Goal: Complete application form

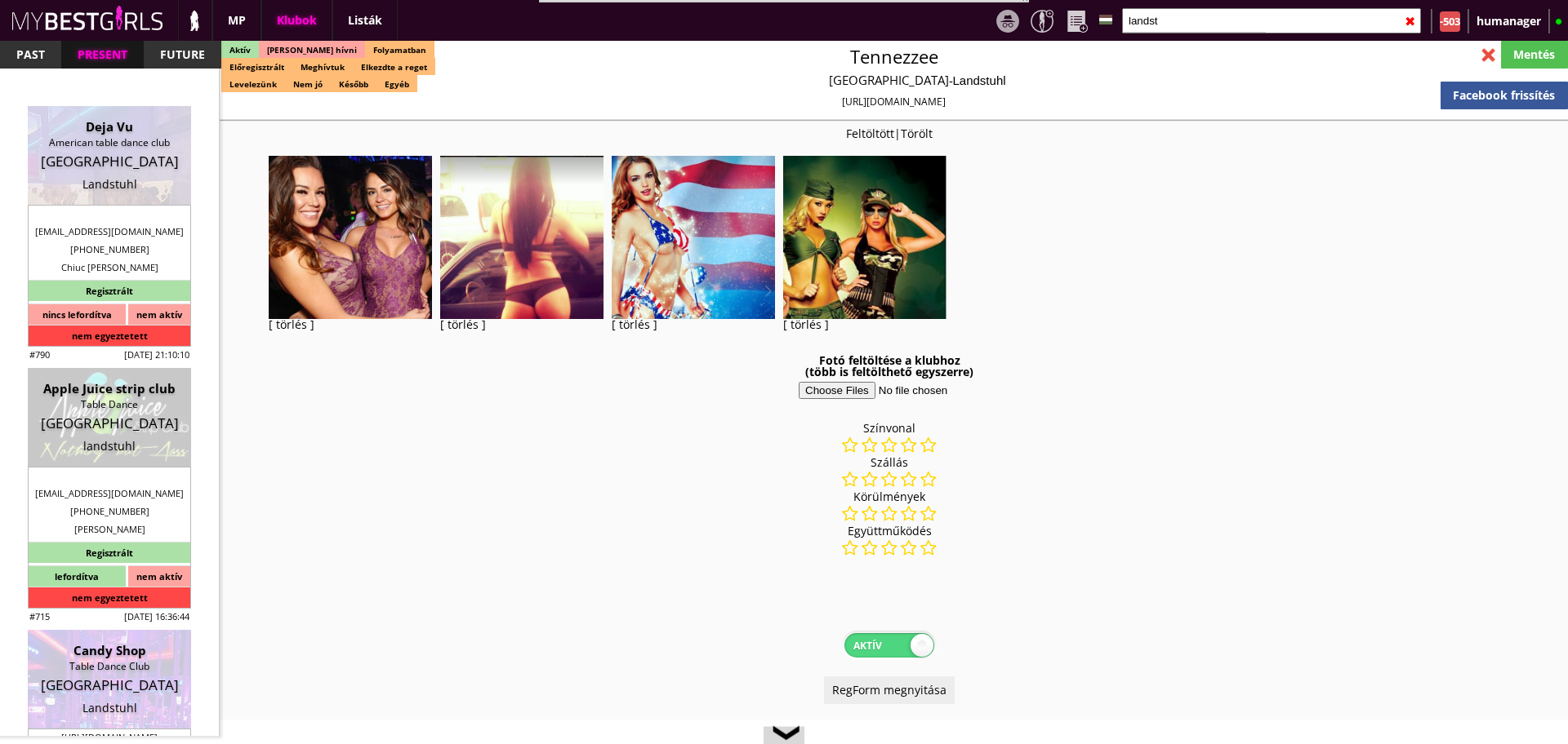
select select "reg"
select select "months"
select select "weeks"
select select "0"
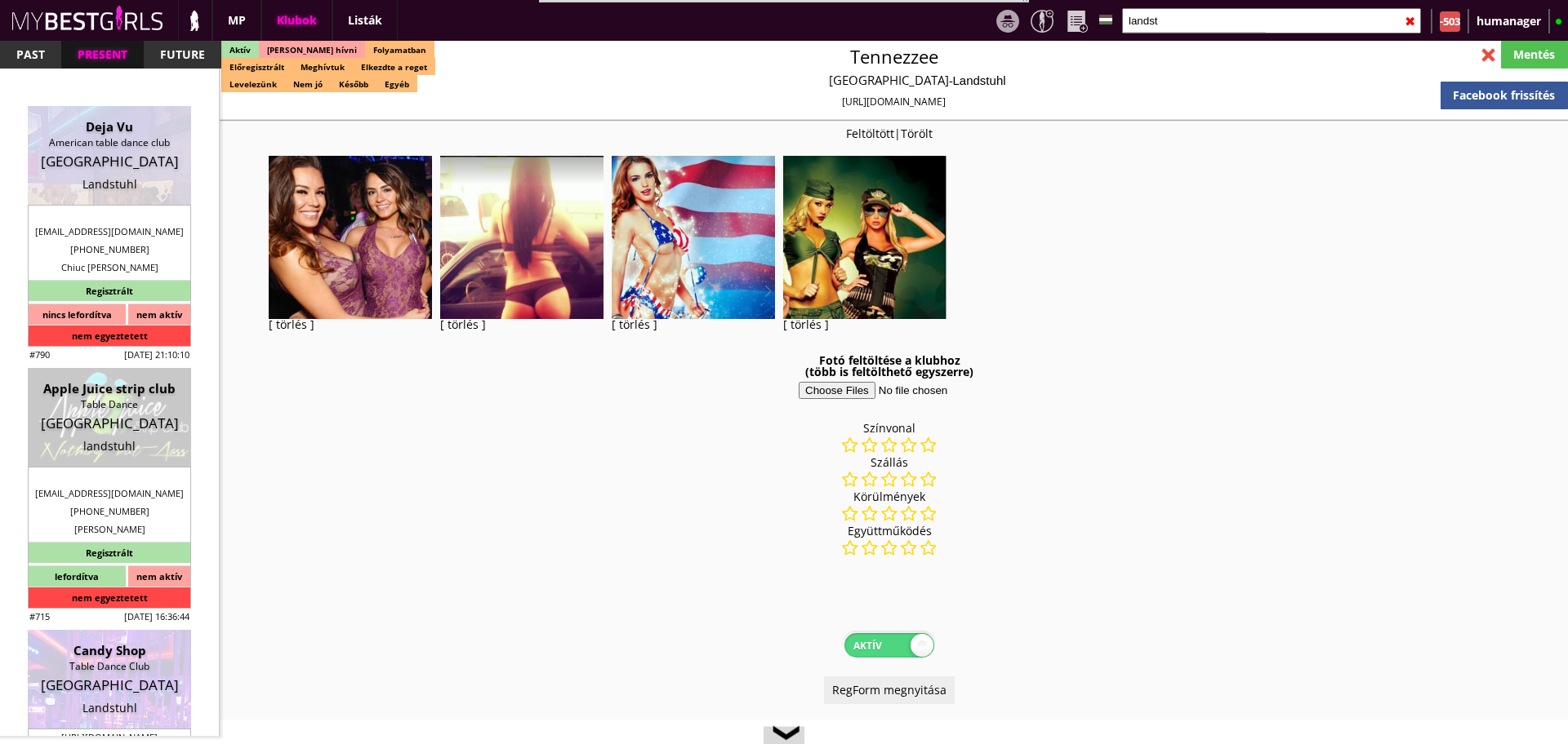
select select "0"
select select "last day"
click at [1155, 18] on input "landst" at bounding box center [1271, 21] width 299 height 26
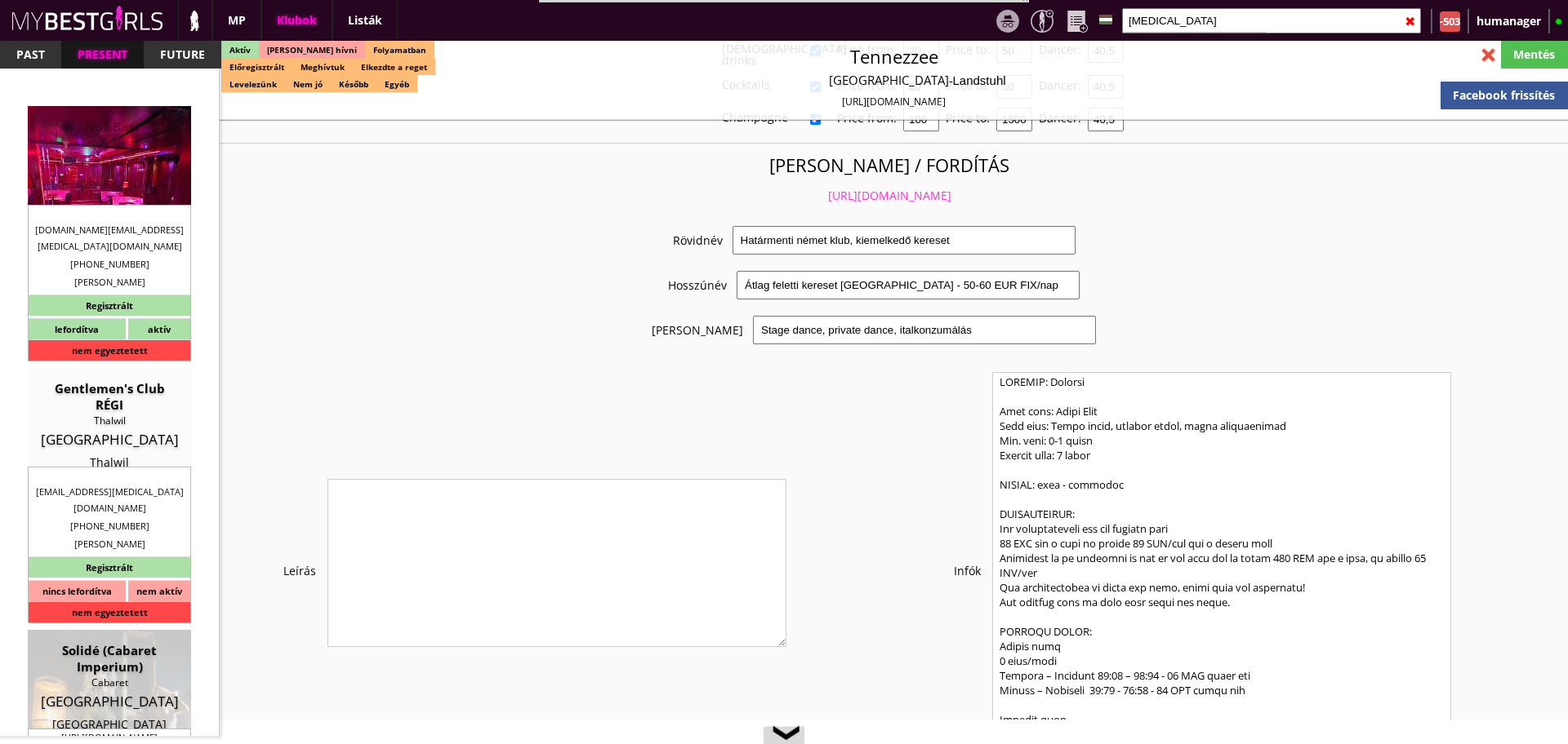
type input "[MEDICAL_DATA]"
click at [119, 141] on div "Table Dance" at bounding box center [109, 143] width 139 height 17
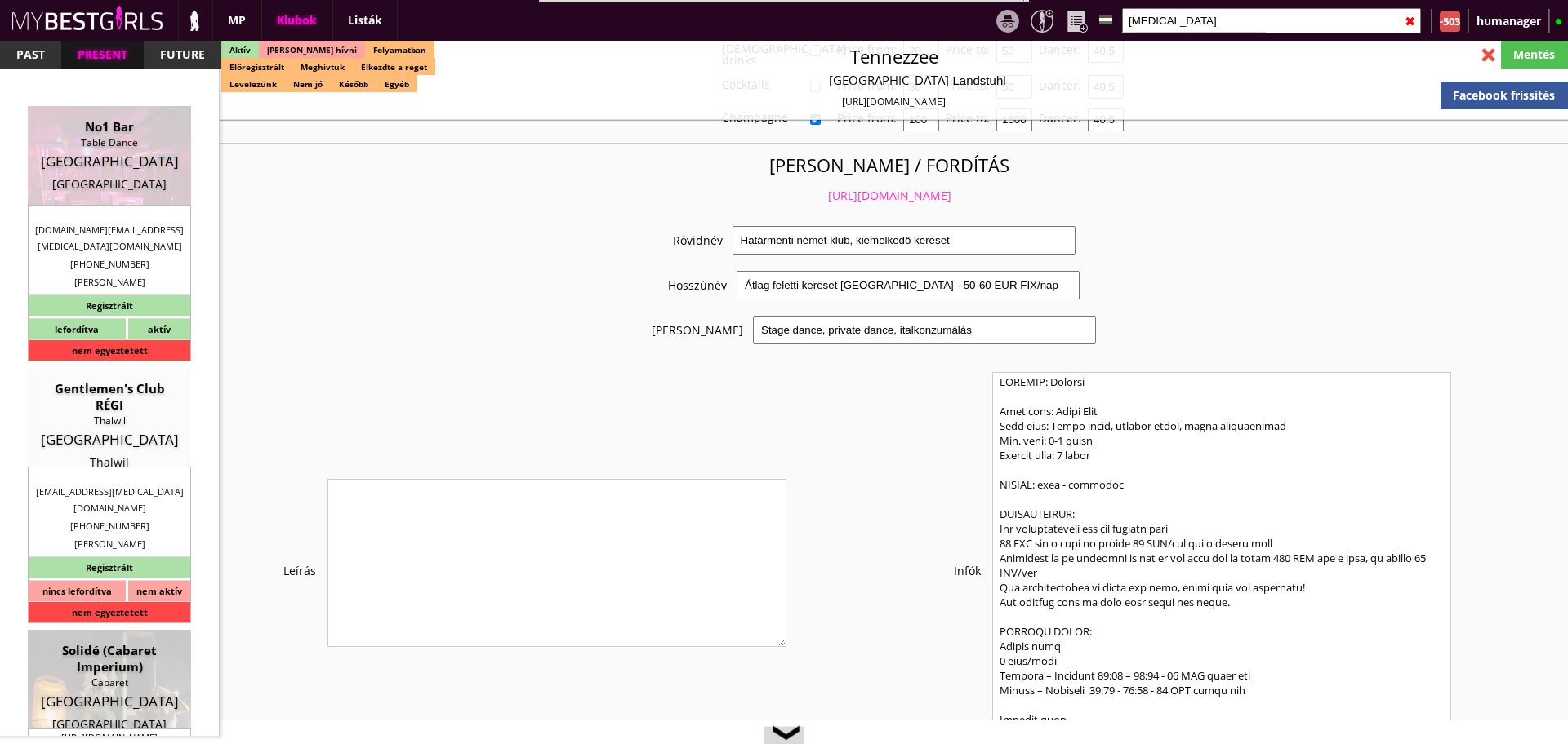
type input "[GEOGRAPHIC_DATA]"
checkbox input "false"
type input "15.00"
type input "EUR"
type input "No1 Bar"
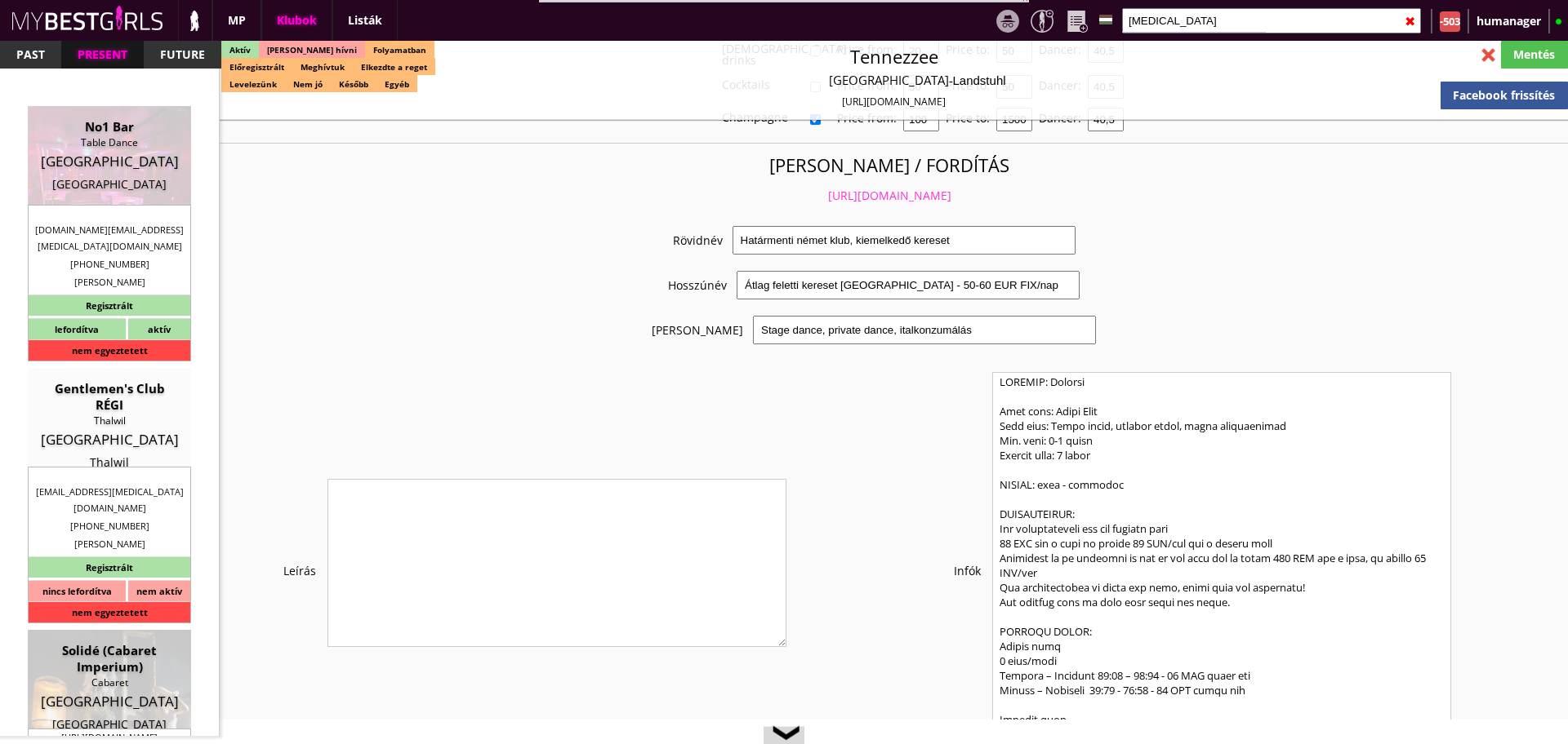
type input "Table Dance"
type input "6900"
type input "[STREET_ADDRESS]"
type input "43"
type input "6764900301"
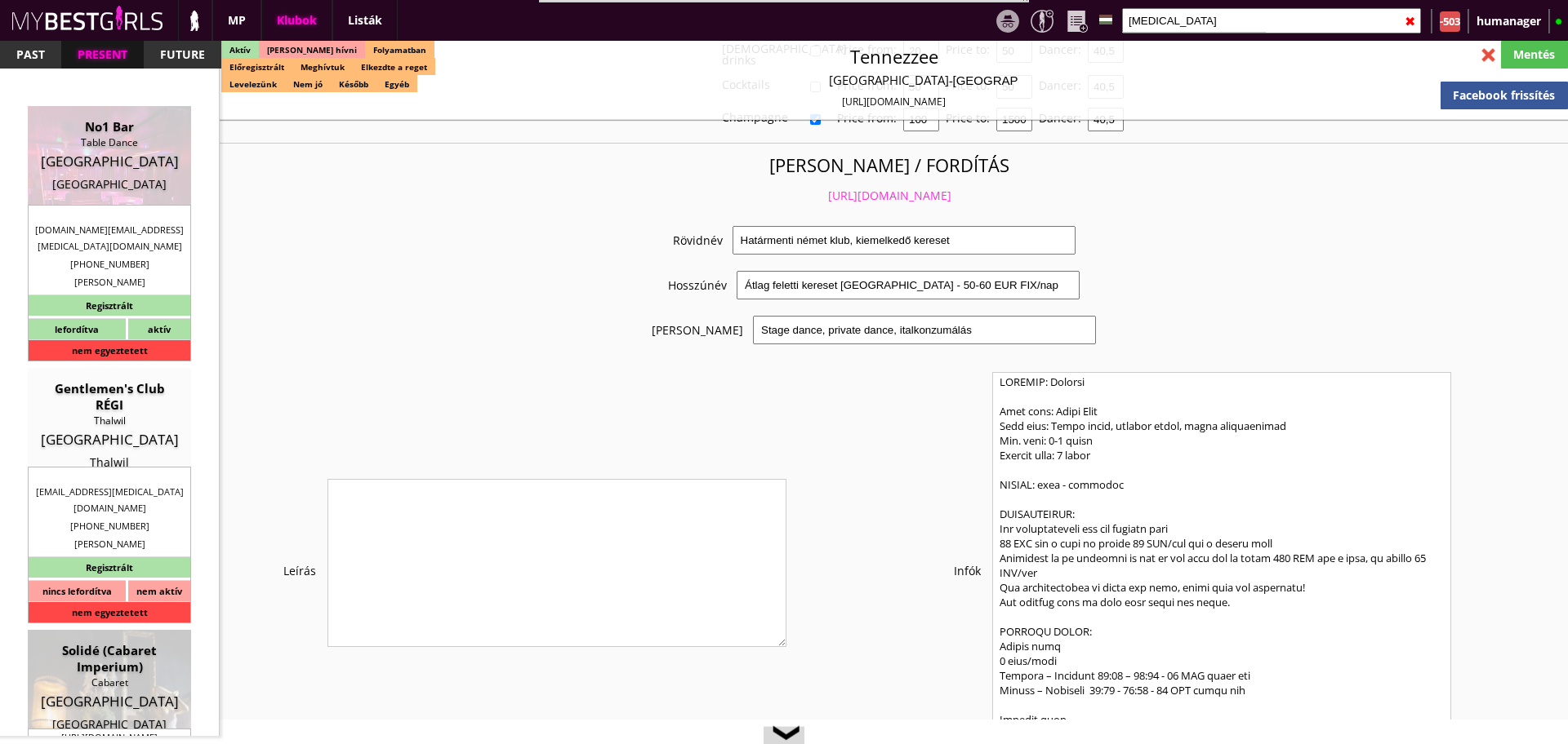
type input "[DOMAIN_NAME][EMAIL_ADDRESS][MEDICAL_DATA][DOMAIN_NAME]"
type textarea "[PERSON_NAME][MEDICAL_DATA] GmbH ATU82227136 [STREET_ADDRESS]"
type input "[PERSON_NAME][MEDICAL_DATA] GmbH"
type input "ATU82227136"
type input "6900"
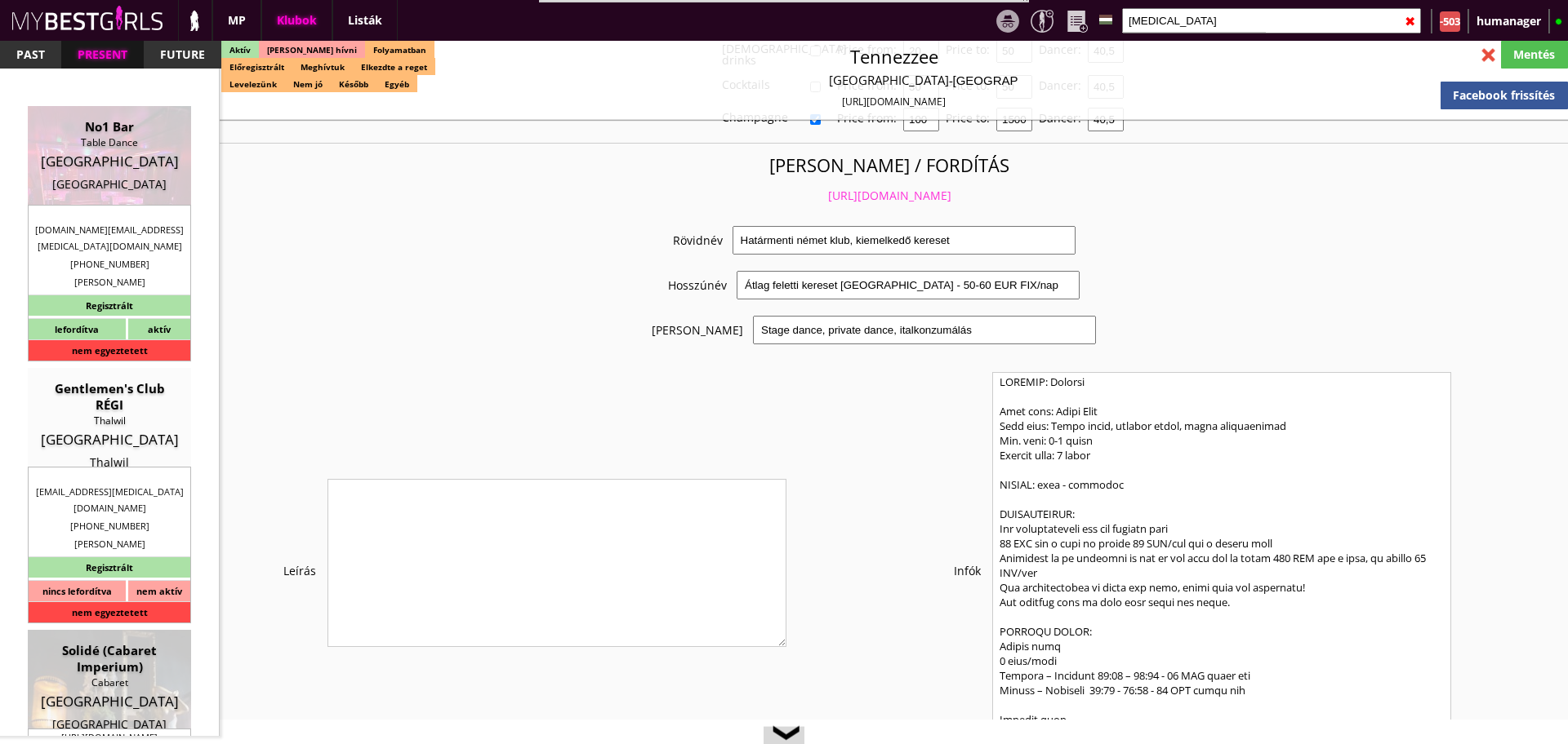
type input "[GEOGRAPHIC_DATA]"
type input "[STREET_ADDRESS]"
type input "[PERSON_NAME]"
type input "Dreni"
type input "43"
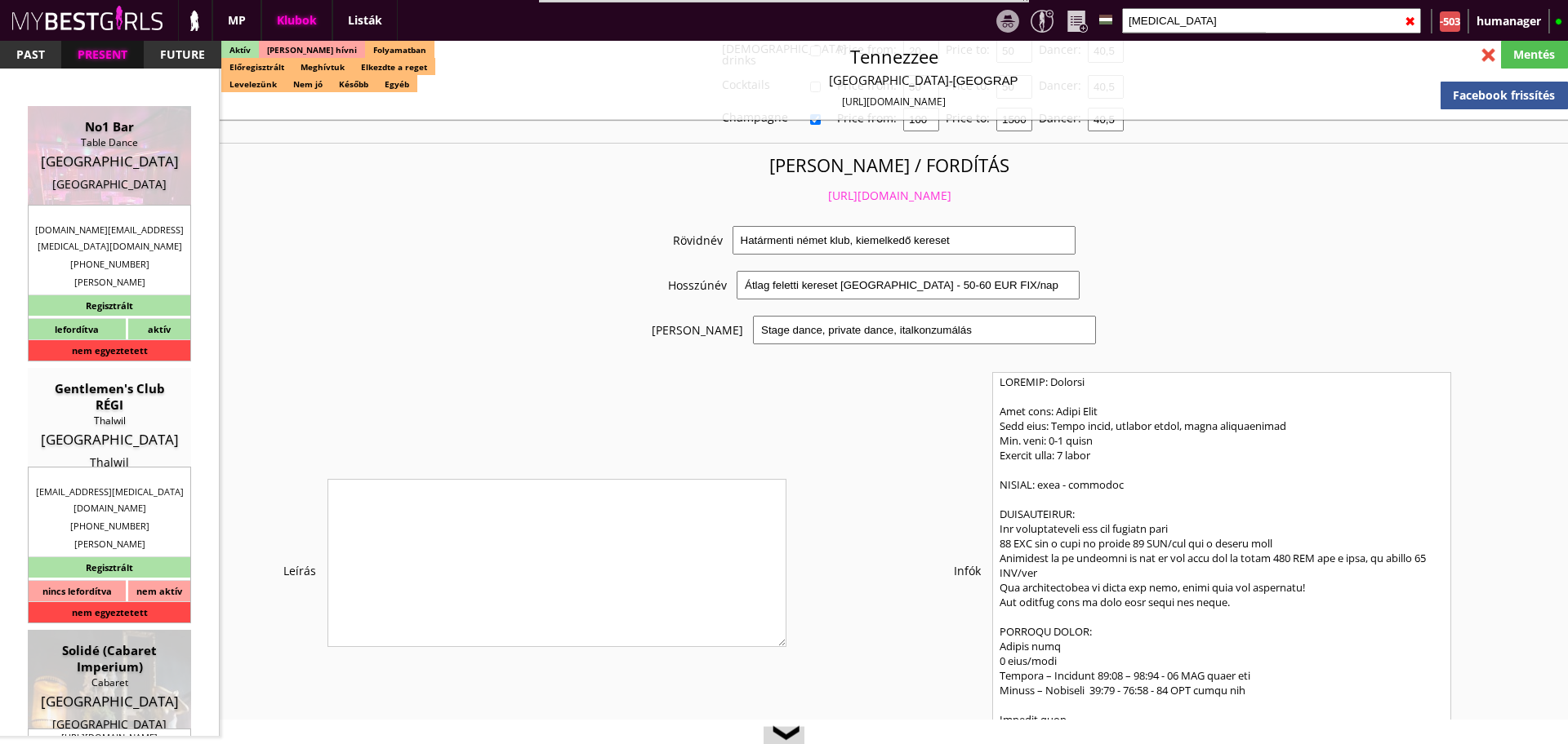
type input "6764900301"
type input "[EMAIL_ADDRESS][DOMAIN_NAME]"
type input "[PERSON_NAME]"
type input "43"
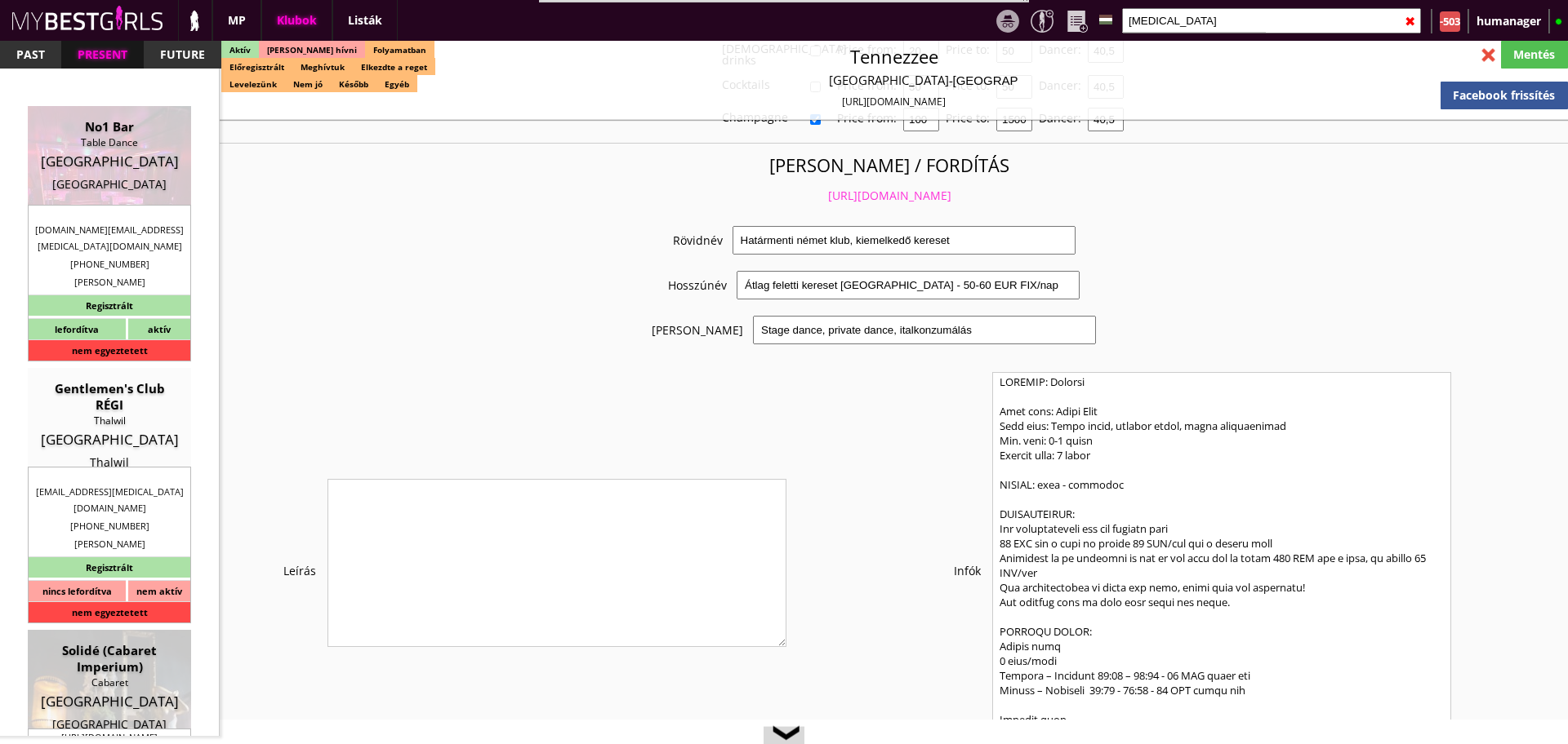
type input "6764900301"
type input "[EMAIL_ADDRESS][DOMAIN_NAME]"
type textarea "RÉGI: [PERSON_NAME] ATU78761378 [STREET_ADDRESS]"
type input "5"
type input "3"
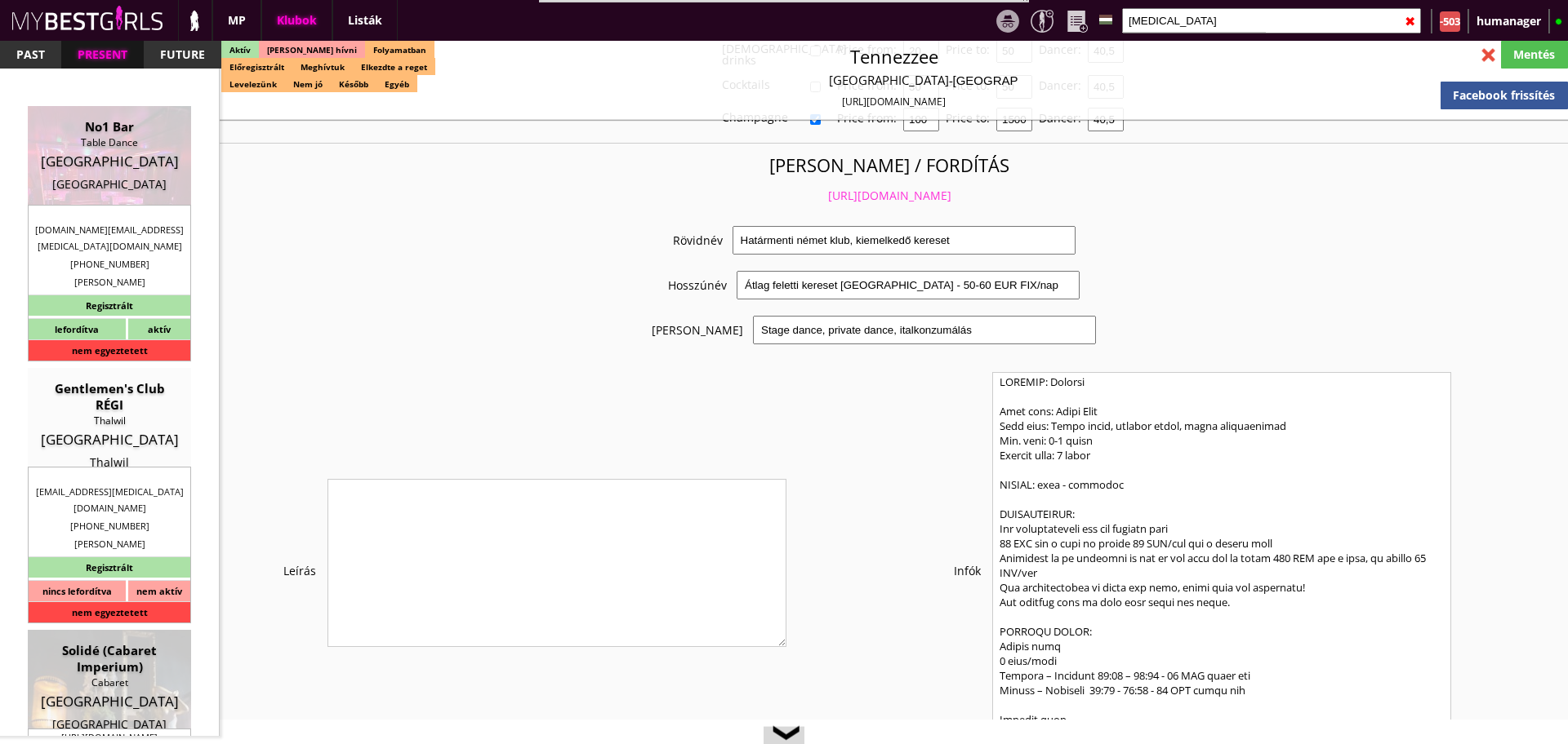
type input "1"
type input "2-3"
type input "7.00"
type input "2"
checkbox input "true"
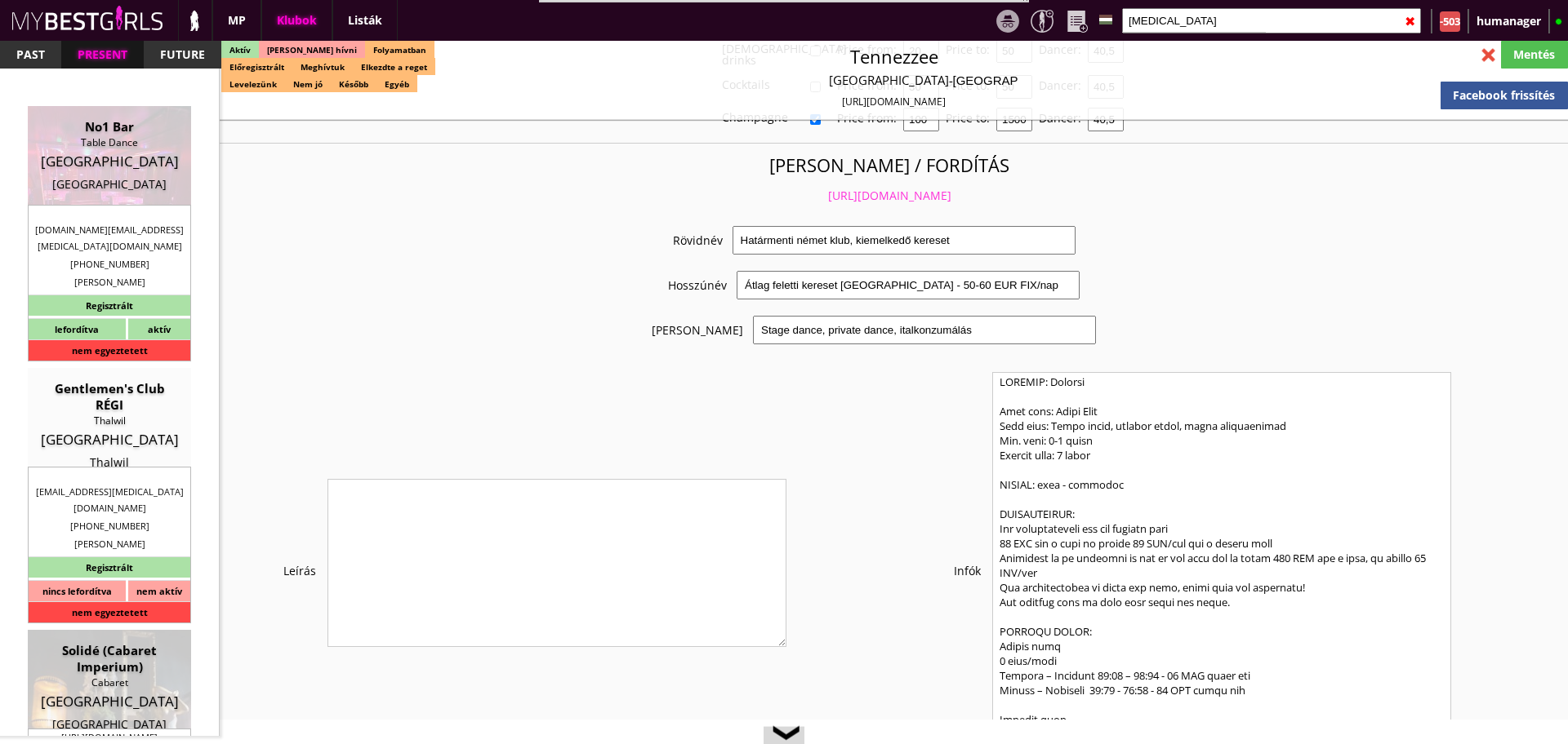
checkbox input "true"
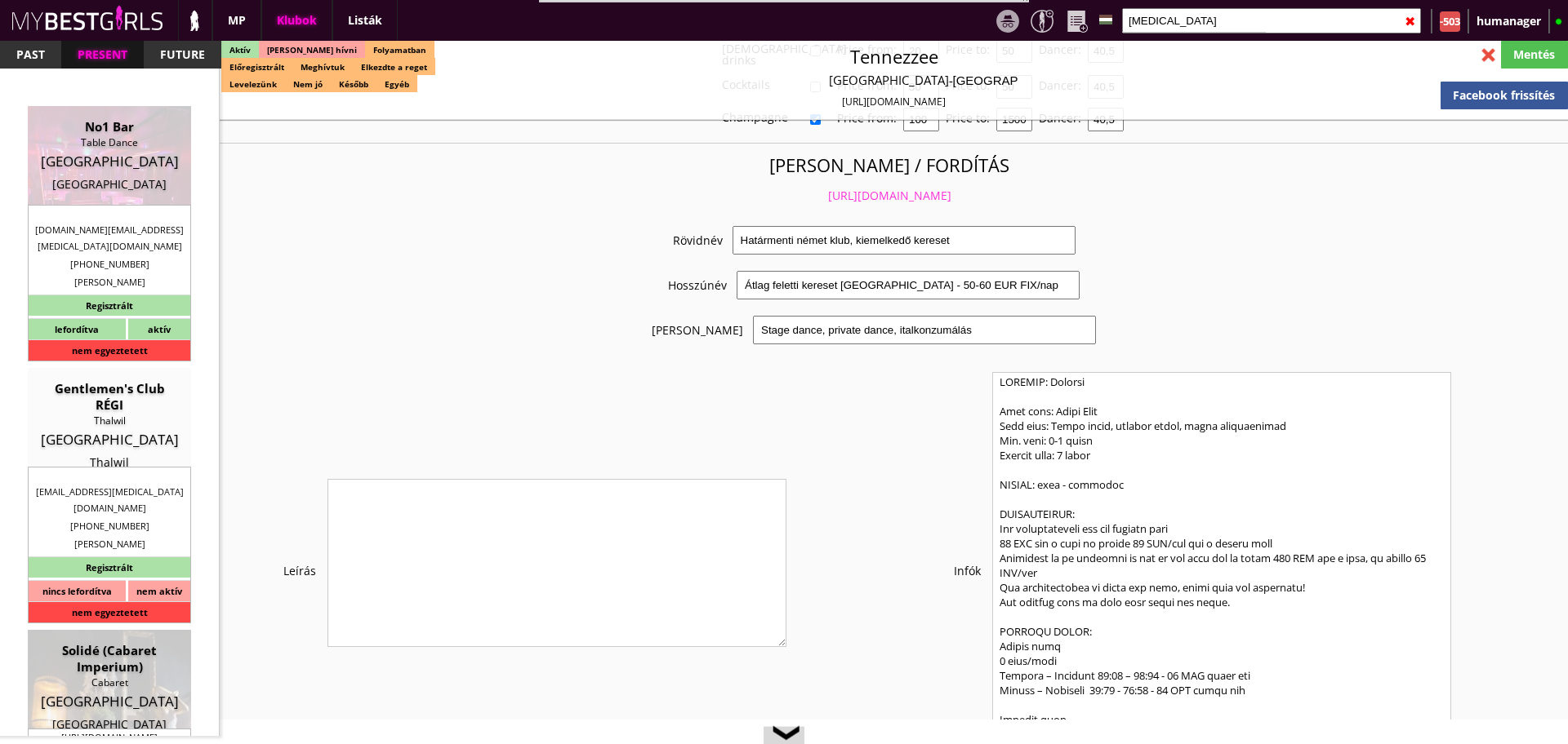
checkbox input "true"
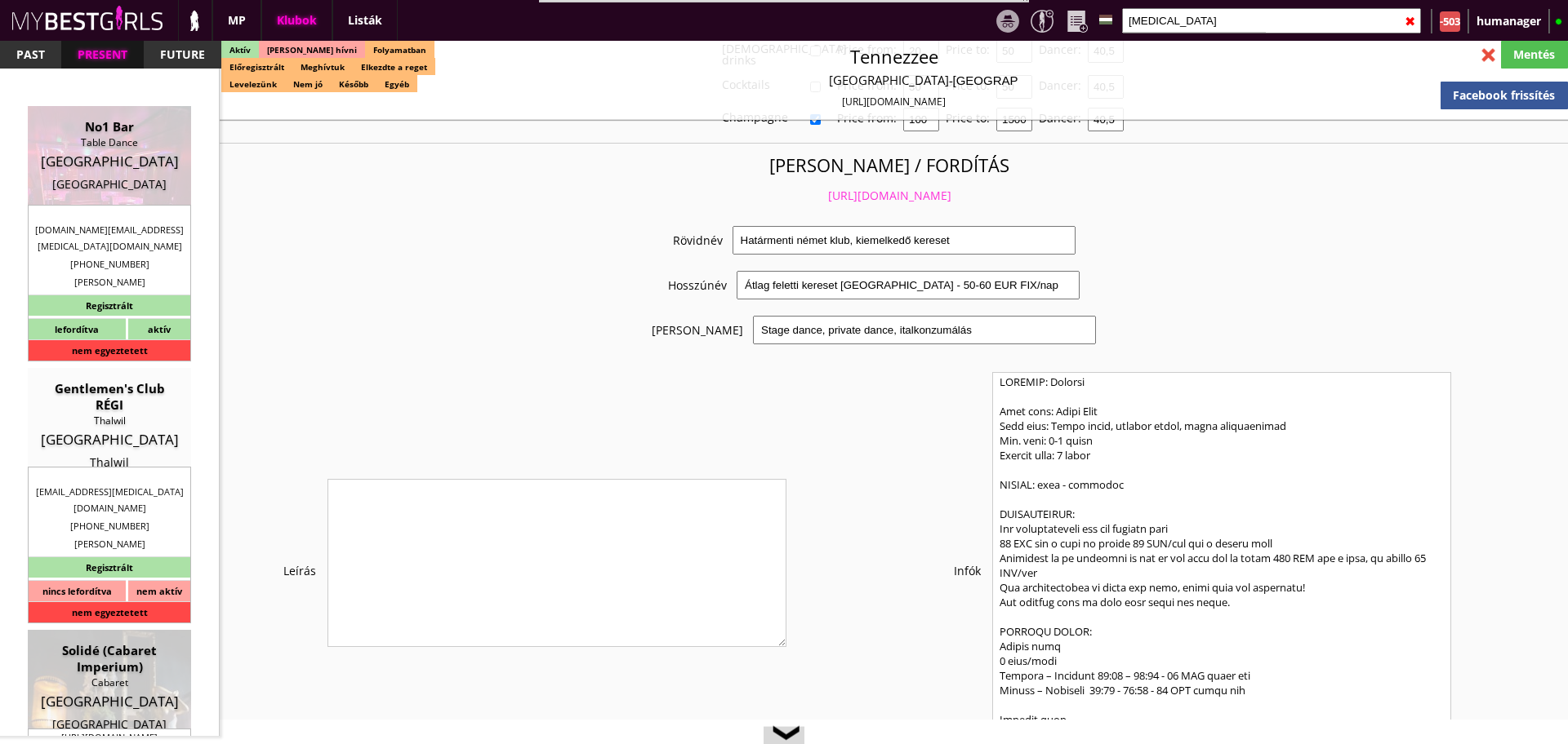
type input "6"
checkbox input "true"
type input "4"
type input "2"
type input "700"
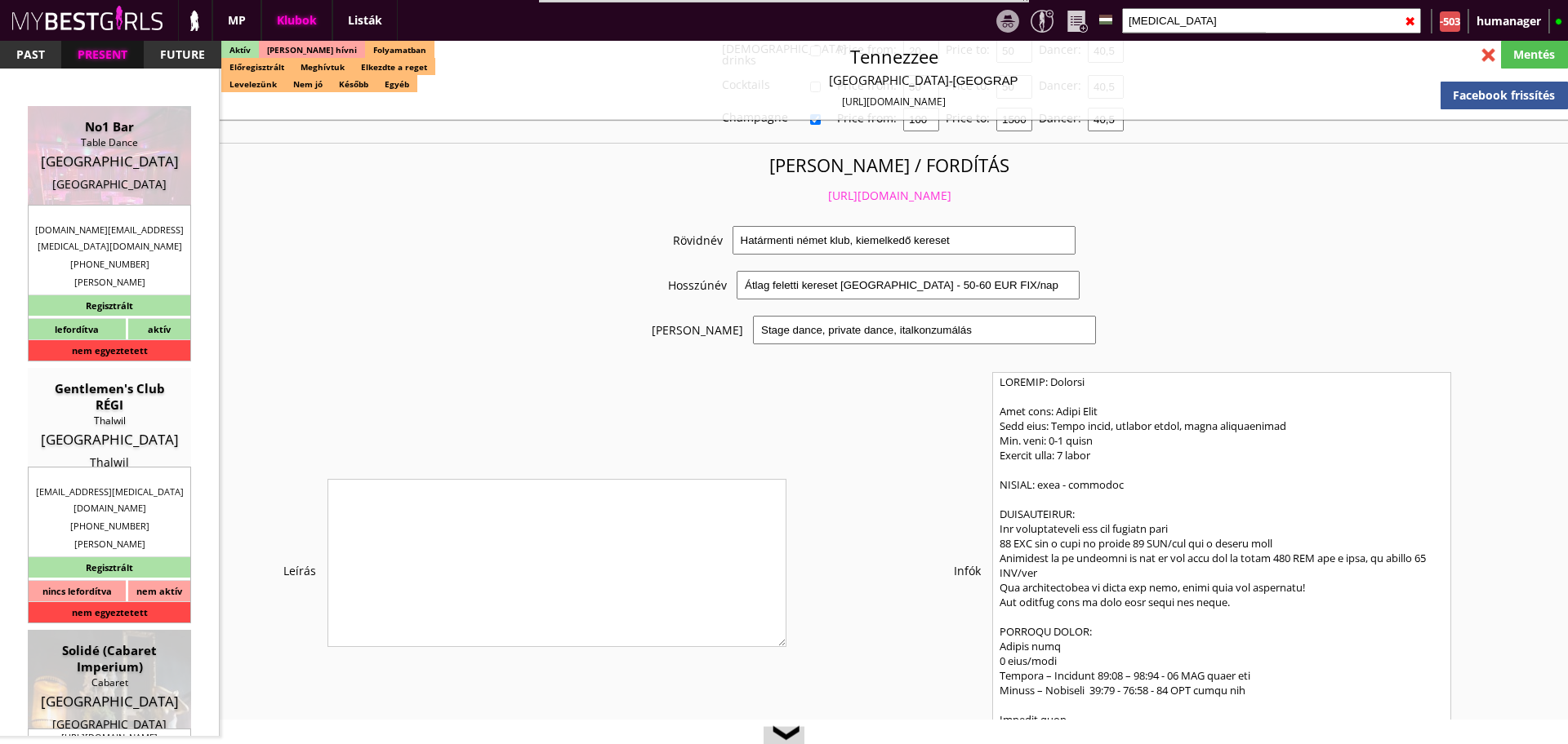
type input "40.00"
select select "weekly"
checkbox input "true"
type input "100%"
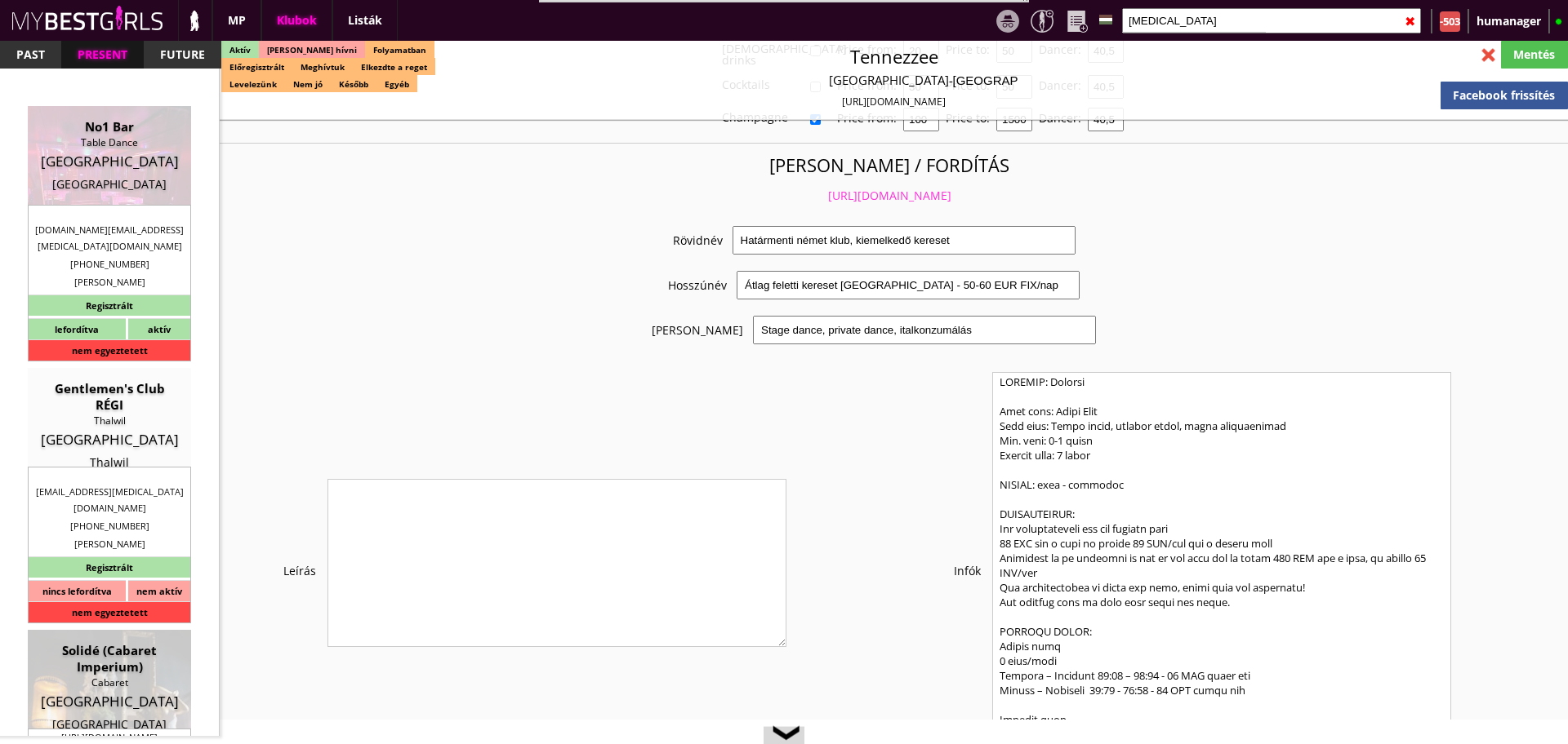
checkbox input "false"
checkbox input "true"
type input "50"
type input "25"
checkbox input "false"
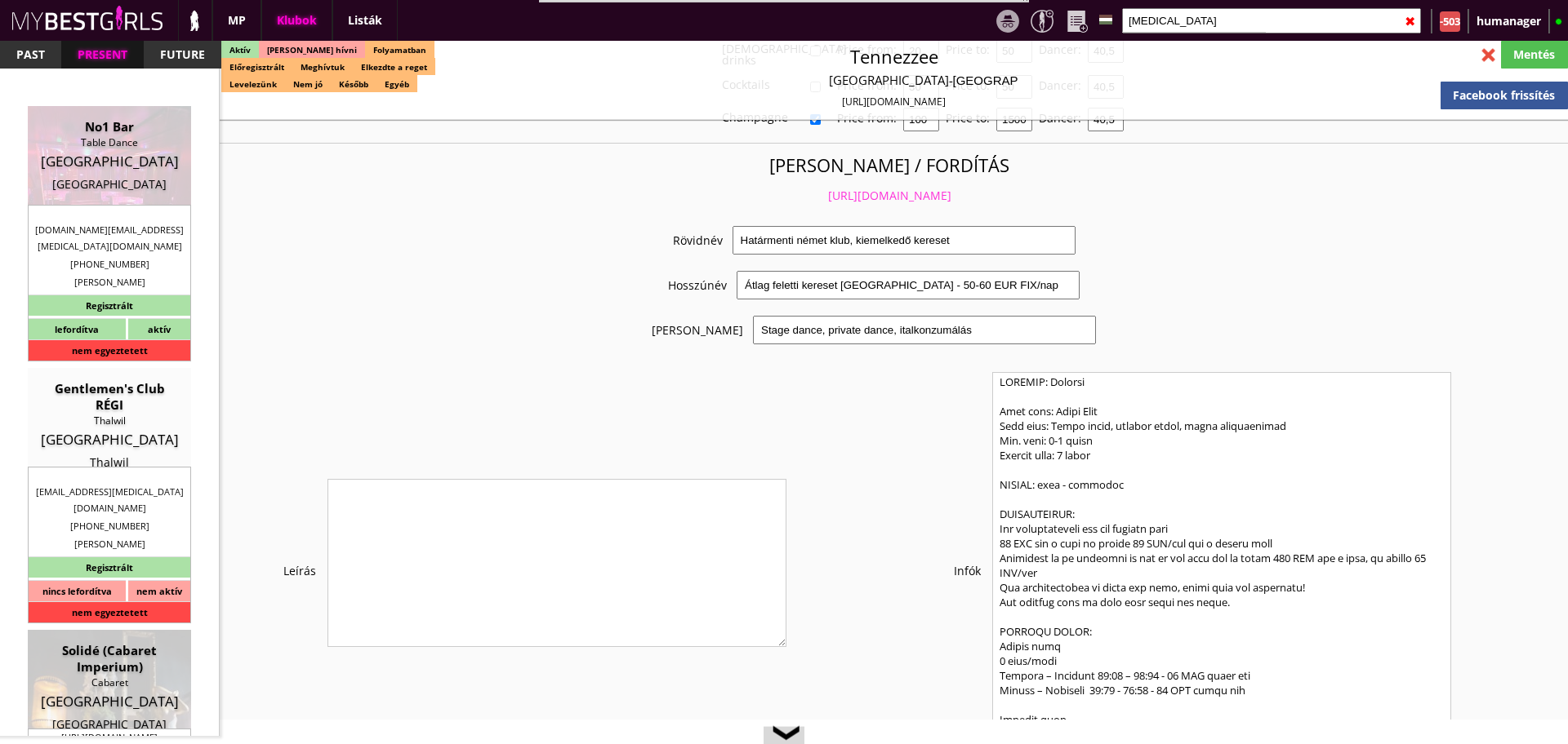
checkbox input "false"
checkbox input "true"
type input "59"
type input "2900"
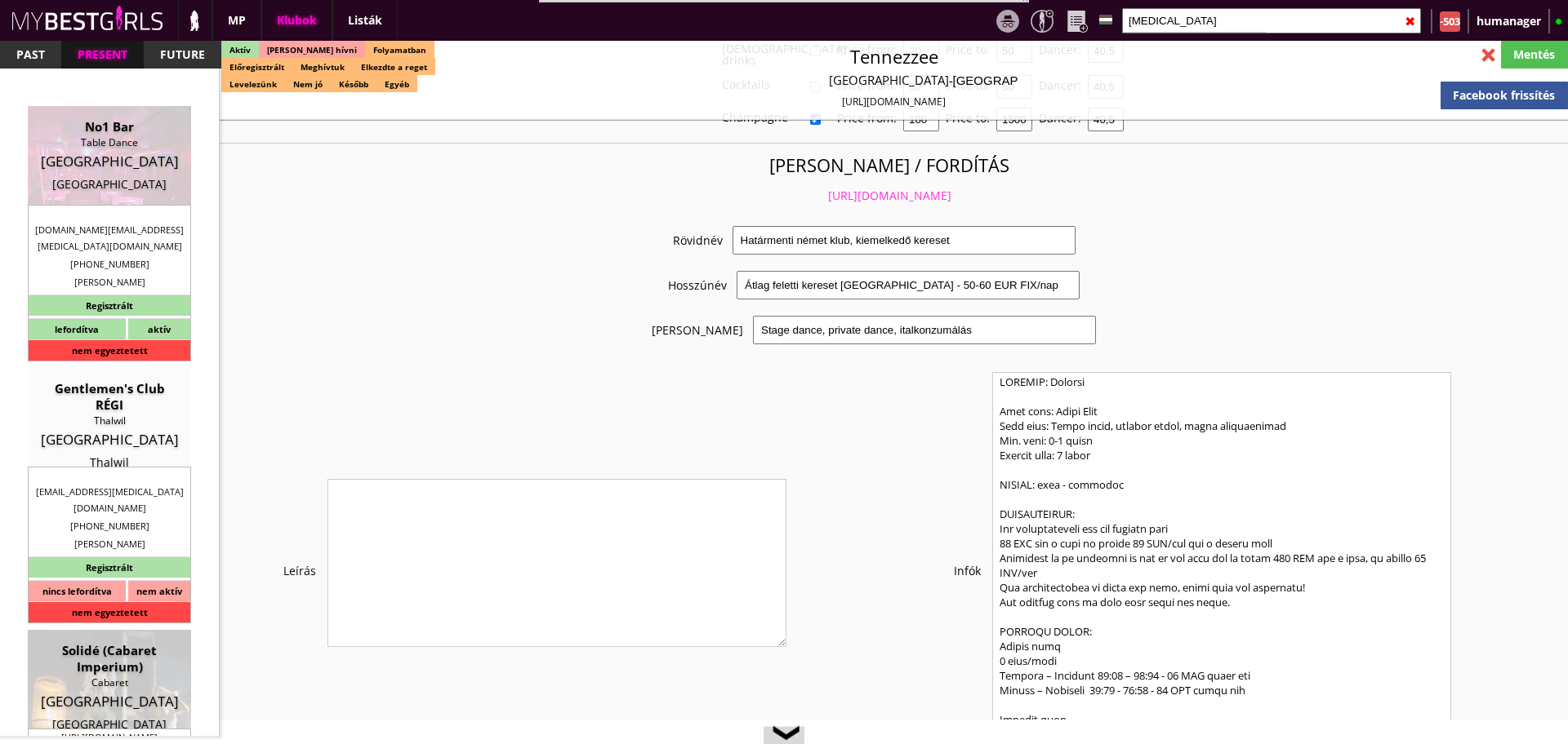
type input "20"
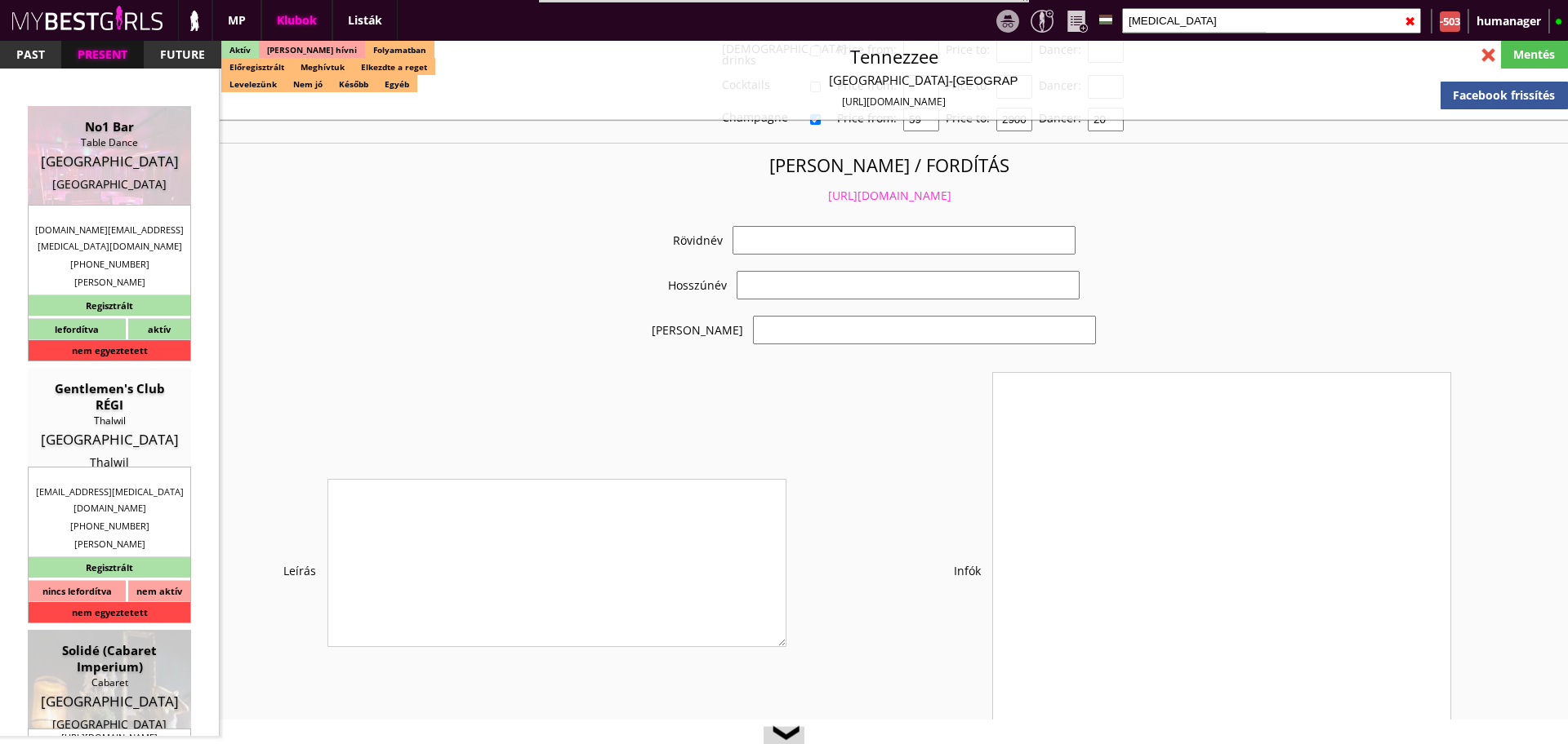
select select "[DOMAIN_NAME][EMAIL_ADDRESS][MEDICAL_DATA][DOMAIN_NAME]"
checkbox input "true"
type input "Táncos munka az osztrák, német, svájci határnál"
type input "Táncos munka az osztrák, német, svájci határnál - 40 EUR napi fix"
type input "Table Dance, konzumálás"
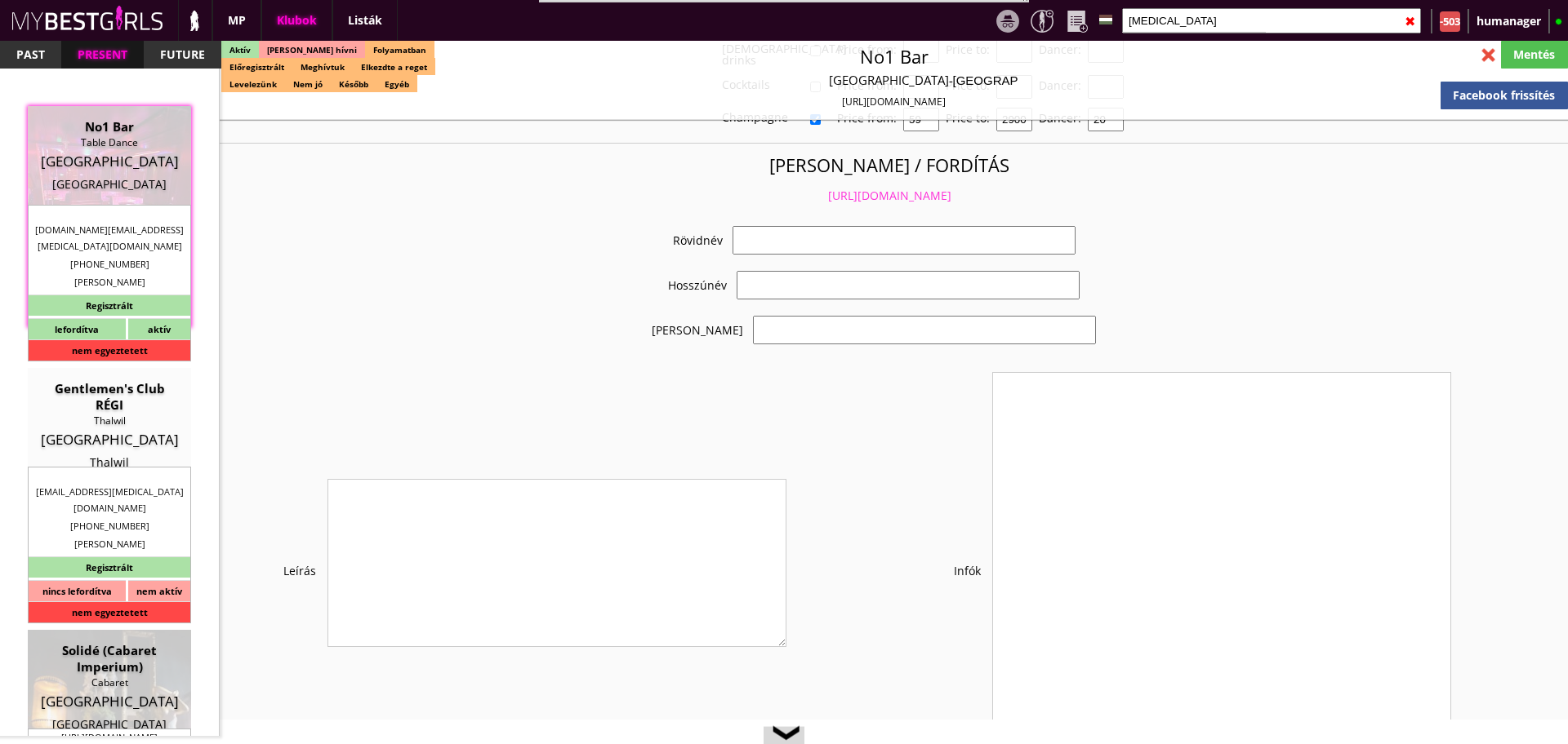
type textarea "Country: Austria Club type: Table dance club Work type: Table dance, Private da…"
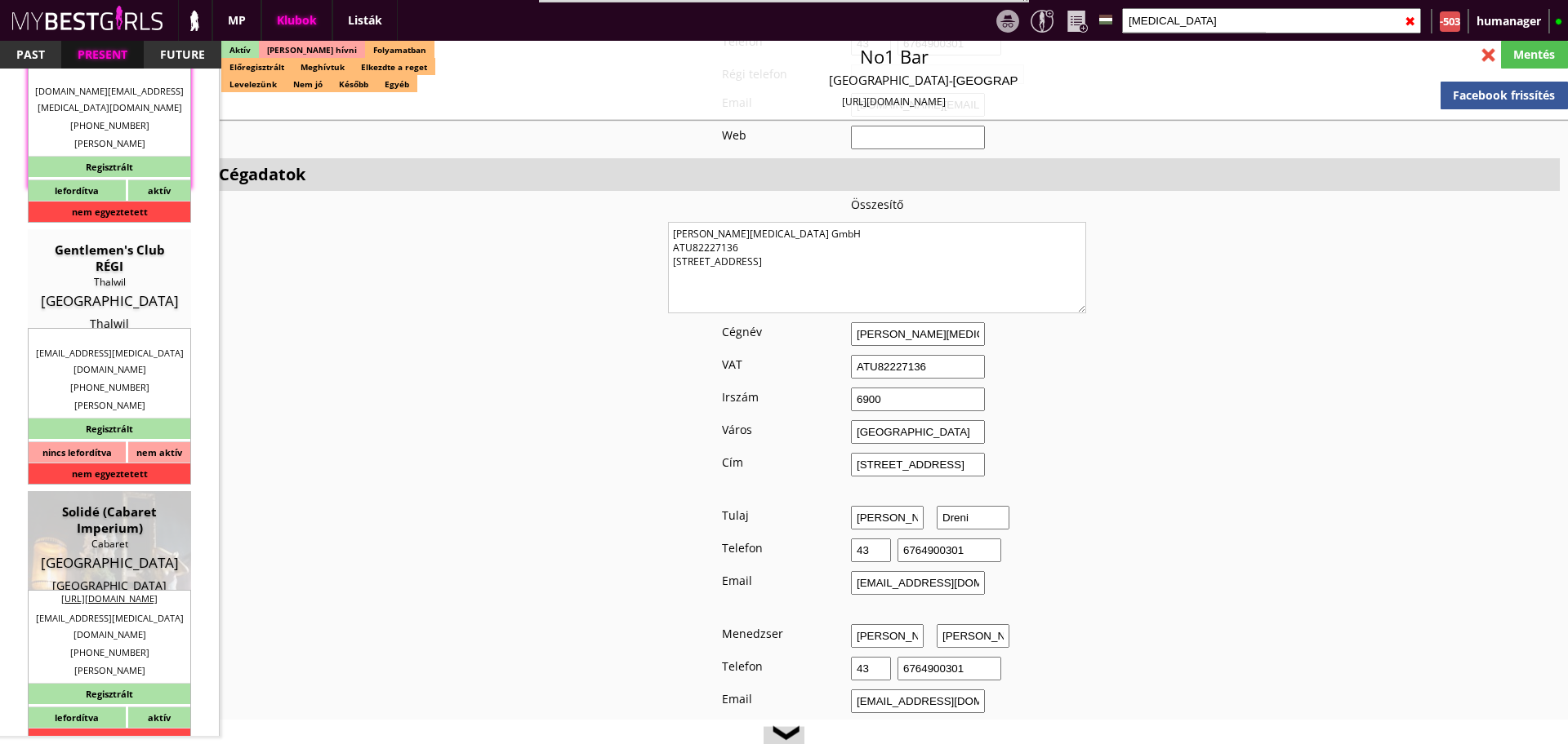
scroll to position [142, 0]
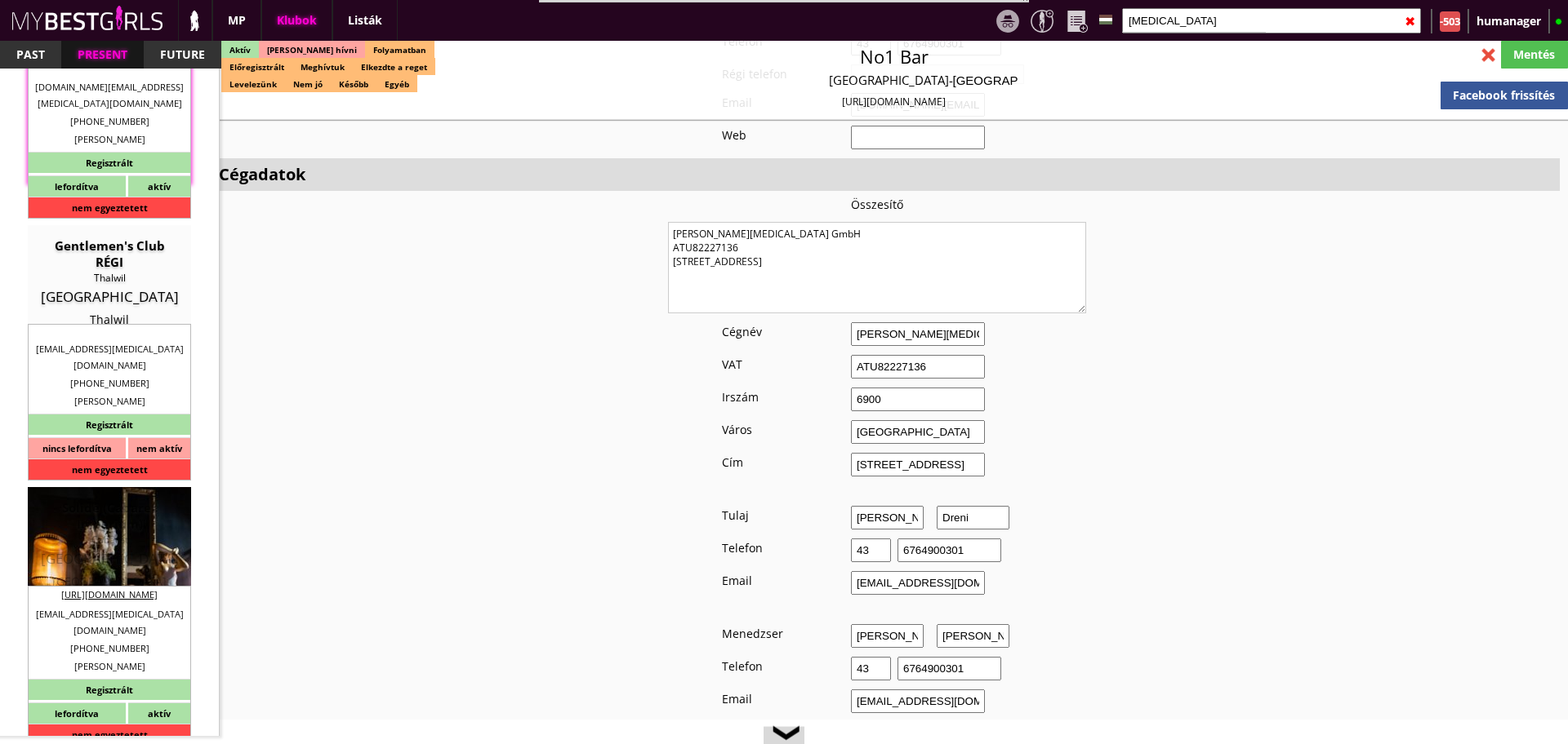
click at [128, 537] on div "Cabaret" at bounding box center [109, 540] width 139 height 17
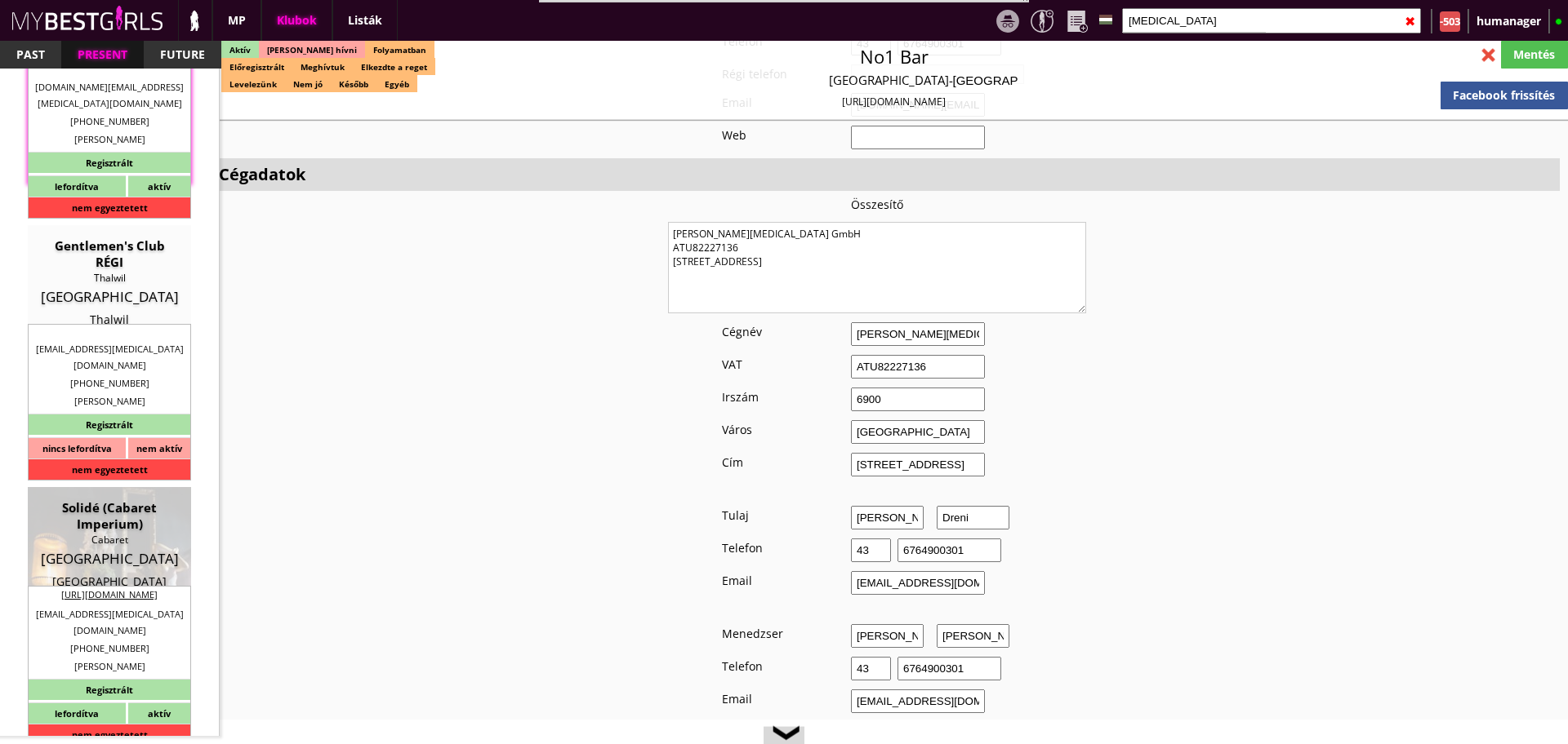
type input "[GEOGRAPHIC_DATA]"
checkbox input "false"
type textarea "LO IPSU DOL, SITAMET CONSEC!! A-ELIT SEDDO E TEMPORIN UTLABOR ETD MAGNAALIQ ENI…"
type input "15.00"
type input "EUR"
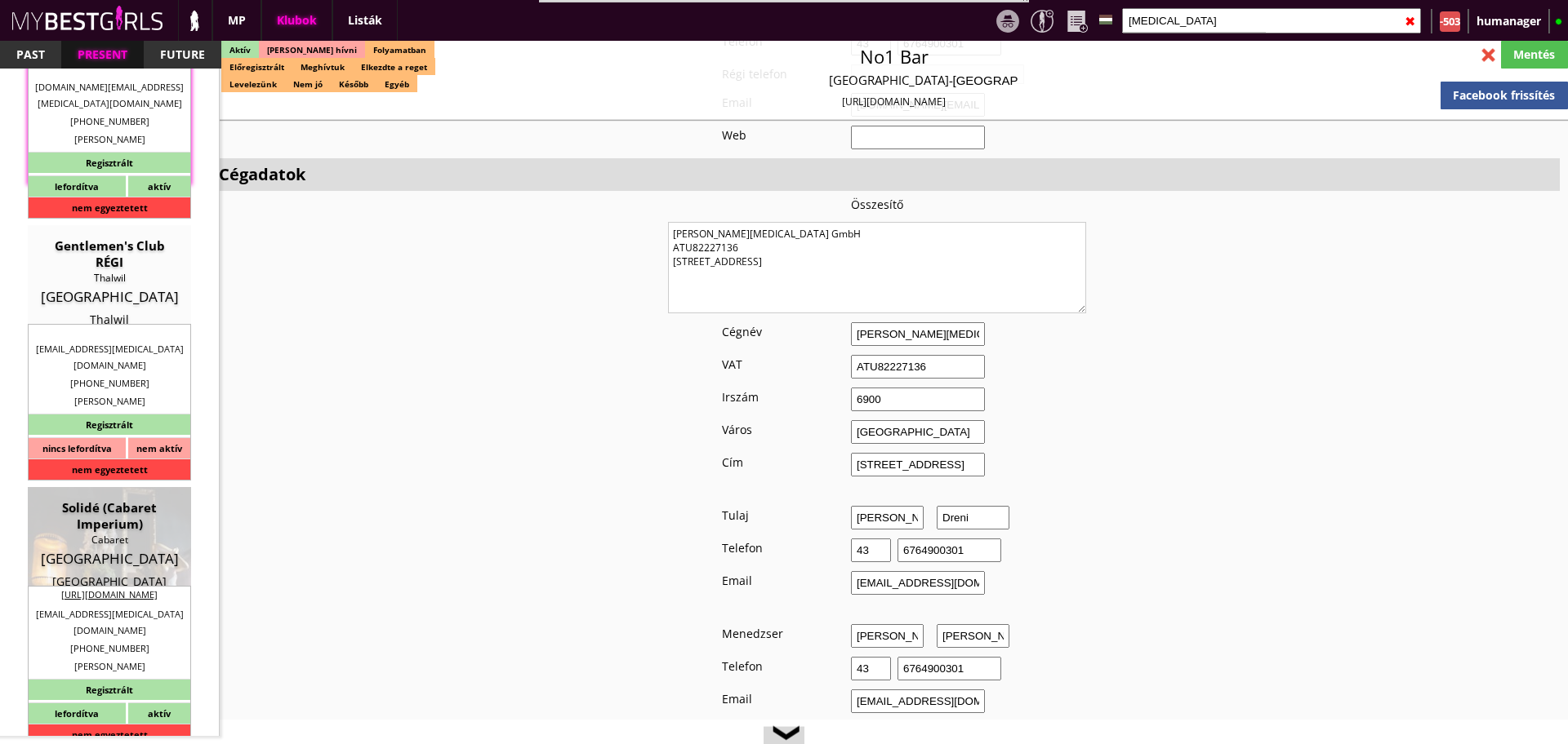
type input "Solidé (Cabaret Imperium)"
type input "Cabaret"
type input "8001"
type input "[STREET_ADDRESS]"
type input "+41"
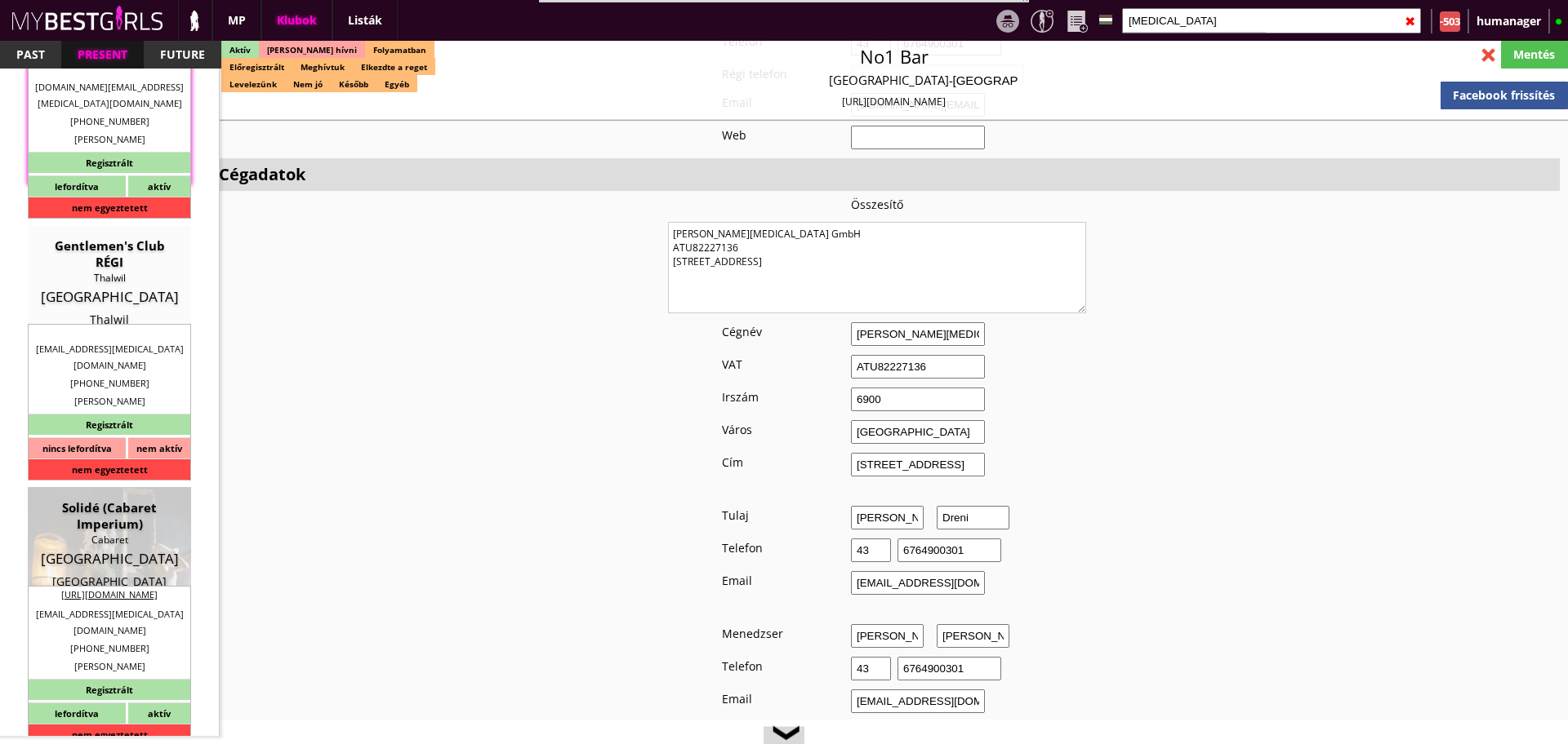
type input "41799611666"
type input "[PHONE_NUMBER]"
type input "[EMAIL_ADDRESS][MEDICAL_DATA][DOMAIN_NAME]"
type input "[URL][DOMAIN_NAME]"
type textarea "Mio [MEDICAL_DATA] GmbH CHE-449.964.964 [STREET_ADDRESS]"
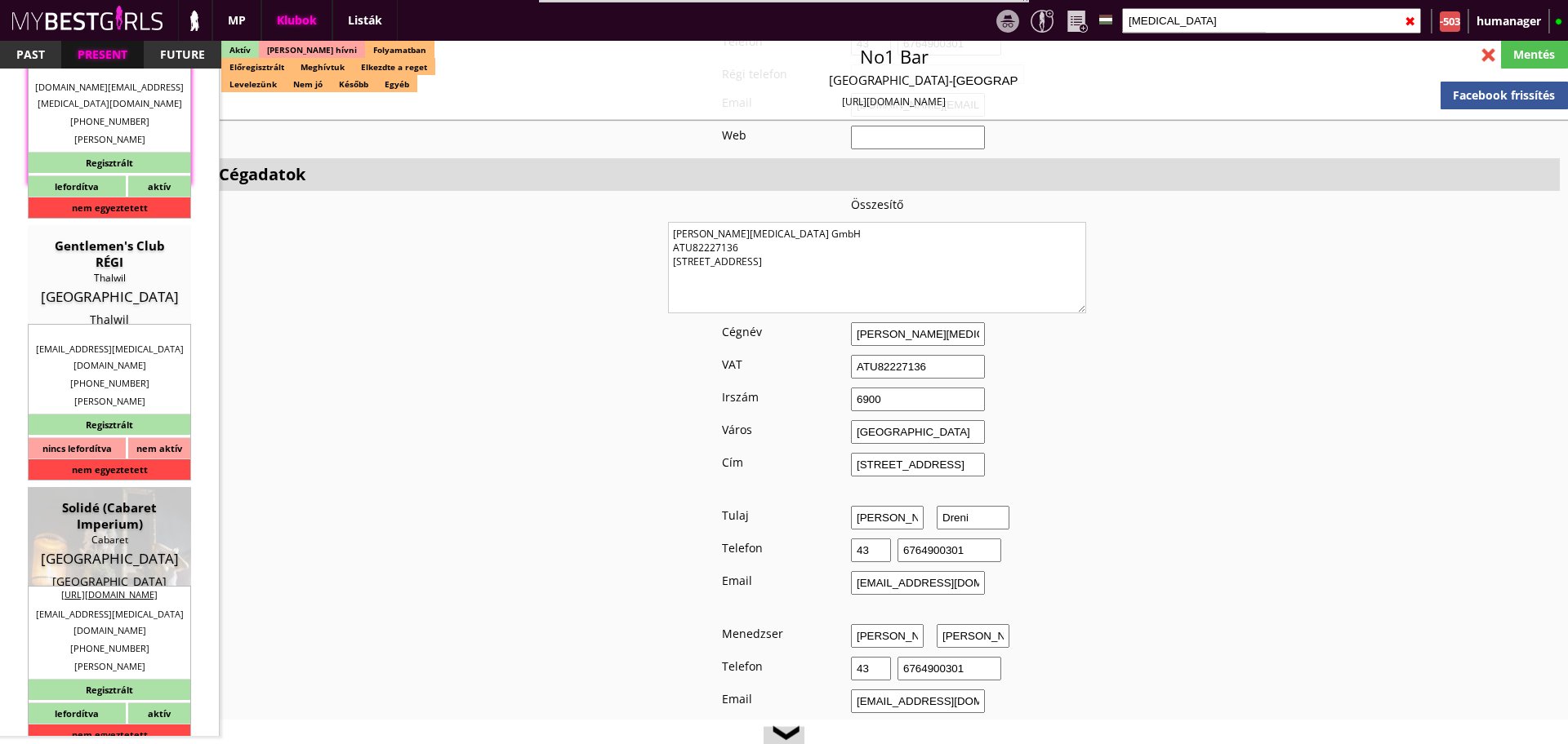
type input "Mio [MEDICAL_DATA] GmbH"
type input "CHE-449.964.964"
type input "8803"
type input "Rueschlikon"
type input "Loostrasse 11e"
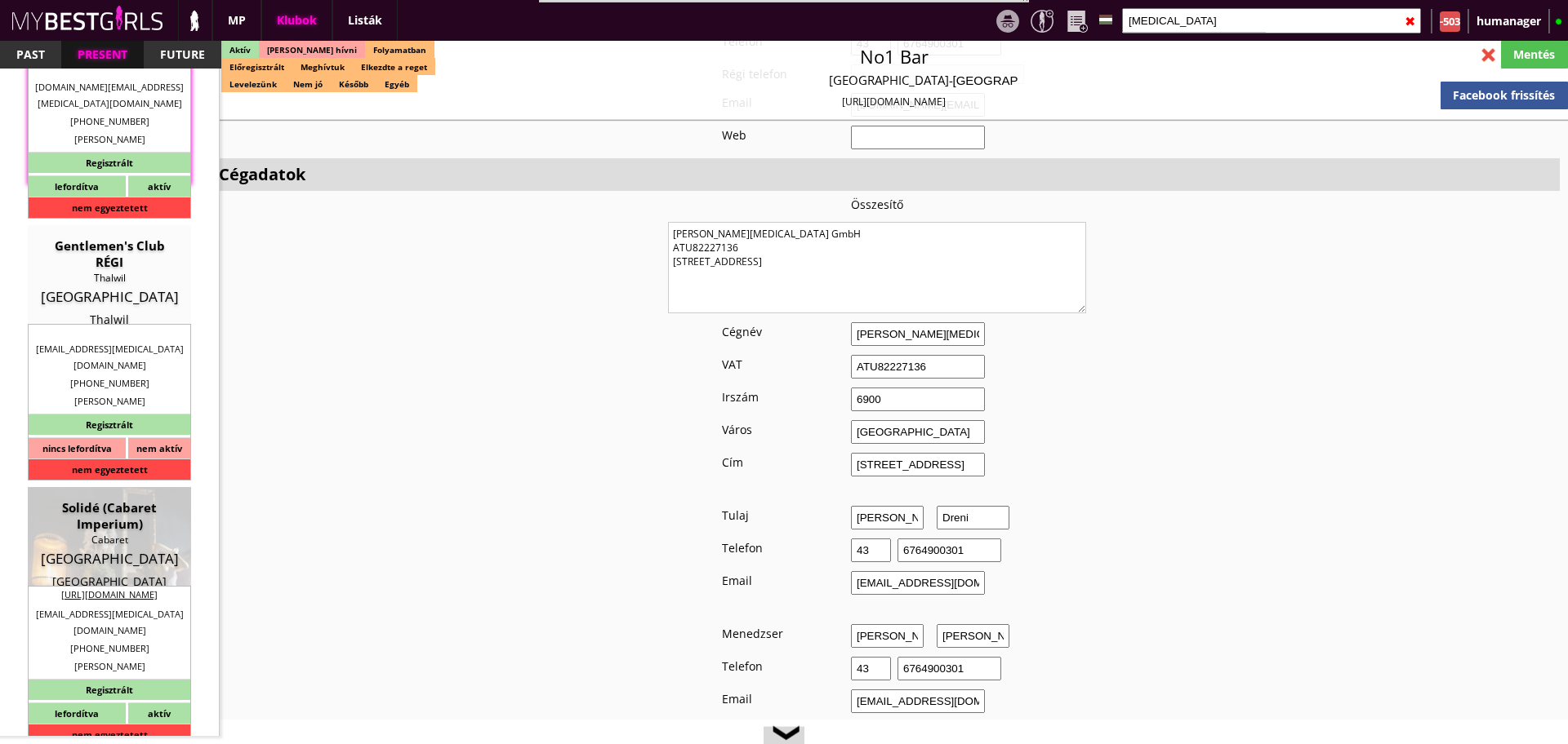
type input "Mijo"
type input "Korac"
type input "41"
type input "799611666"
type input "[EMAIL_ADDRESS][MEDICAL_DATA][DOMAIN_NAME]"
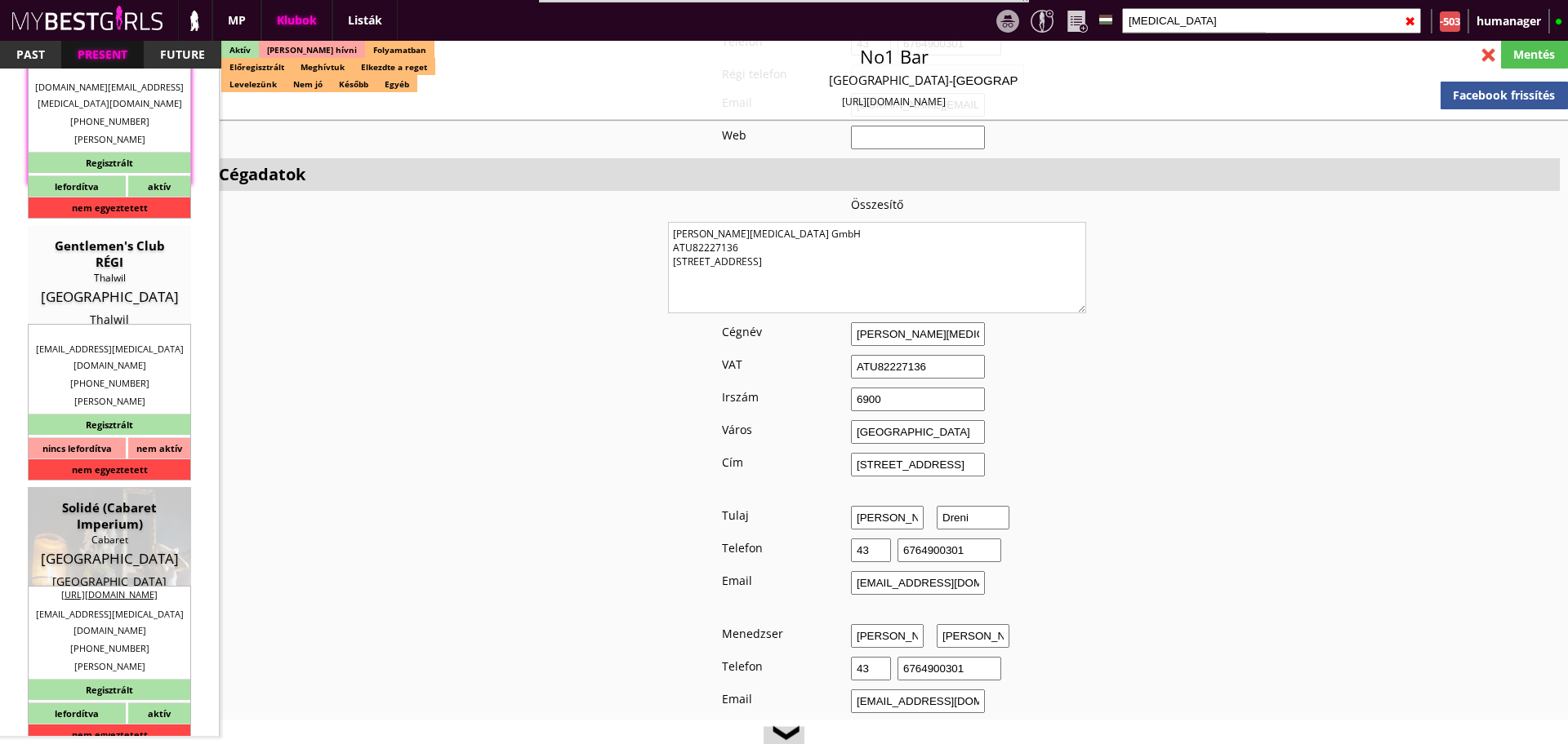
type input "Dino"
type input "41"
type input "765458672"
type input "[EMAIL_ADDRESS][MEDICAL_DATA][DOMAIN_NAME]"
type input "7"
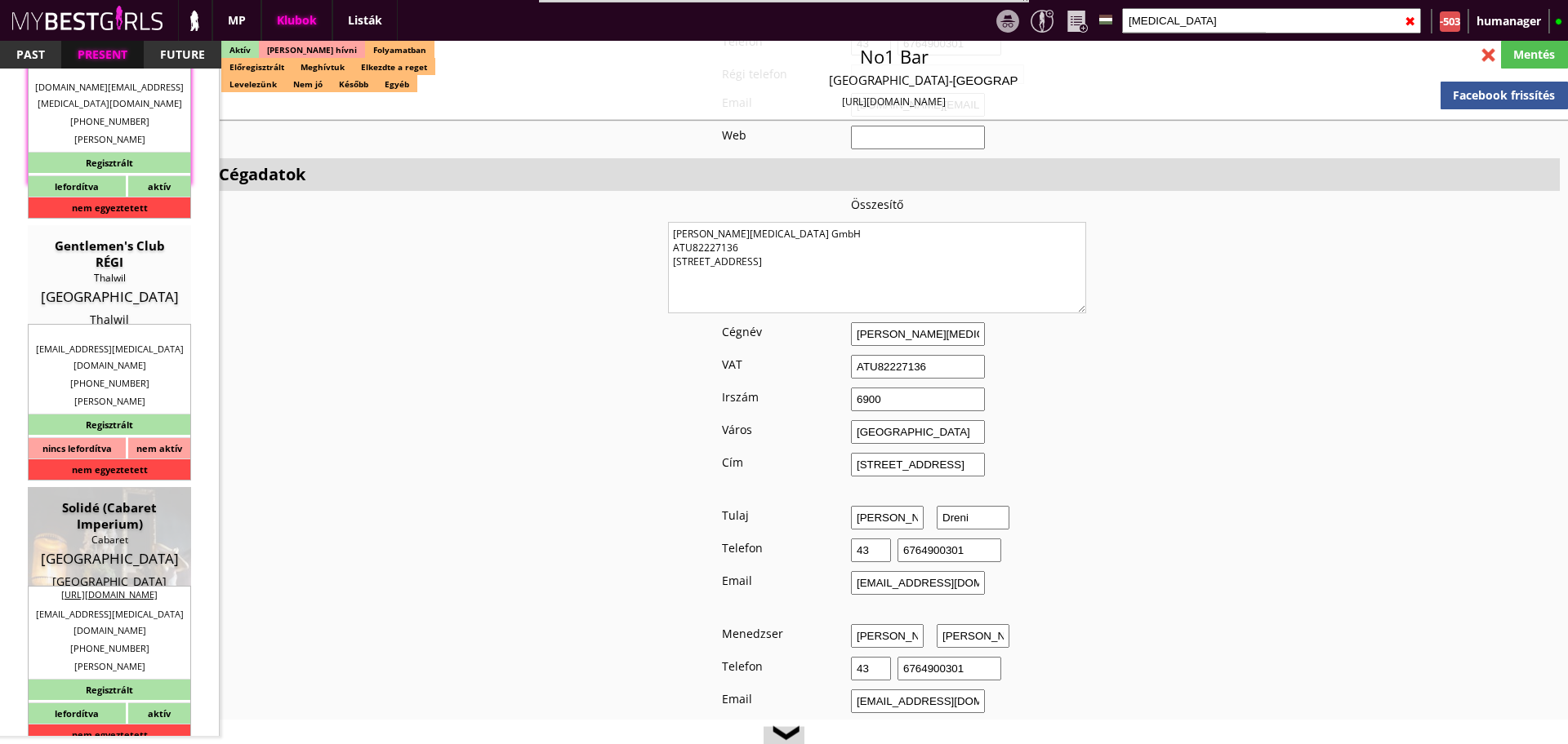
type input "1-2"
type input "1"
select select "months"
select select "room"
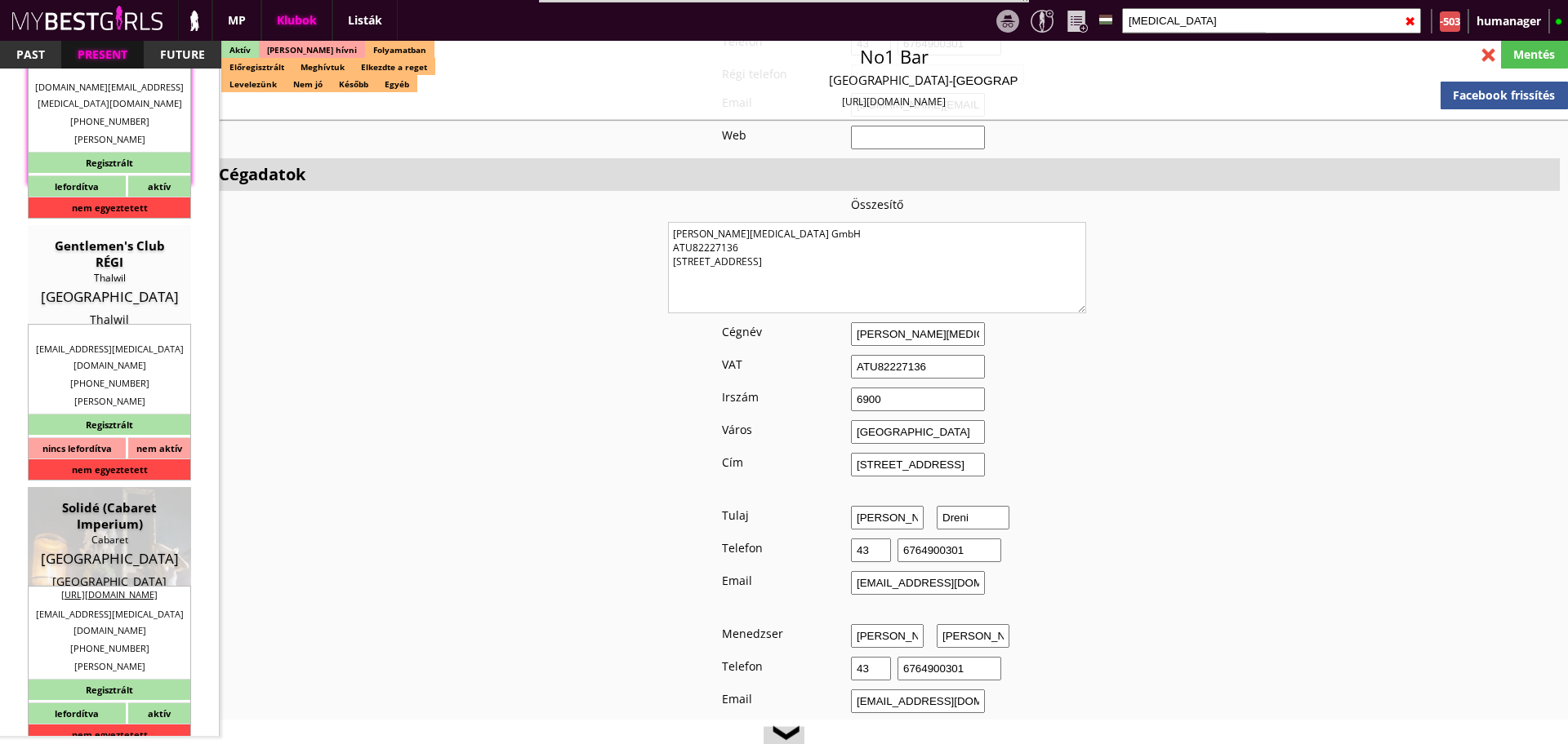
type input "16.00"
type input "1"
checkbox input "true"
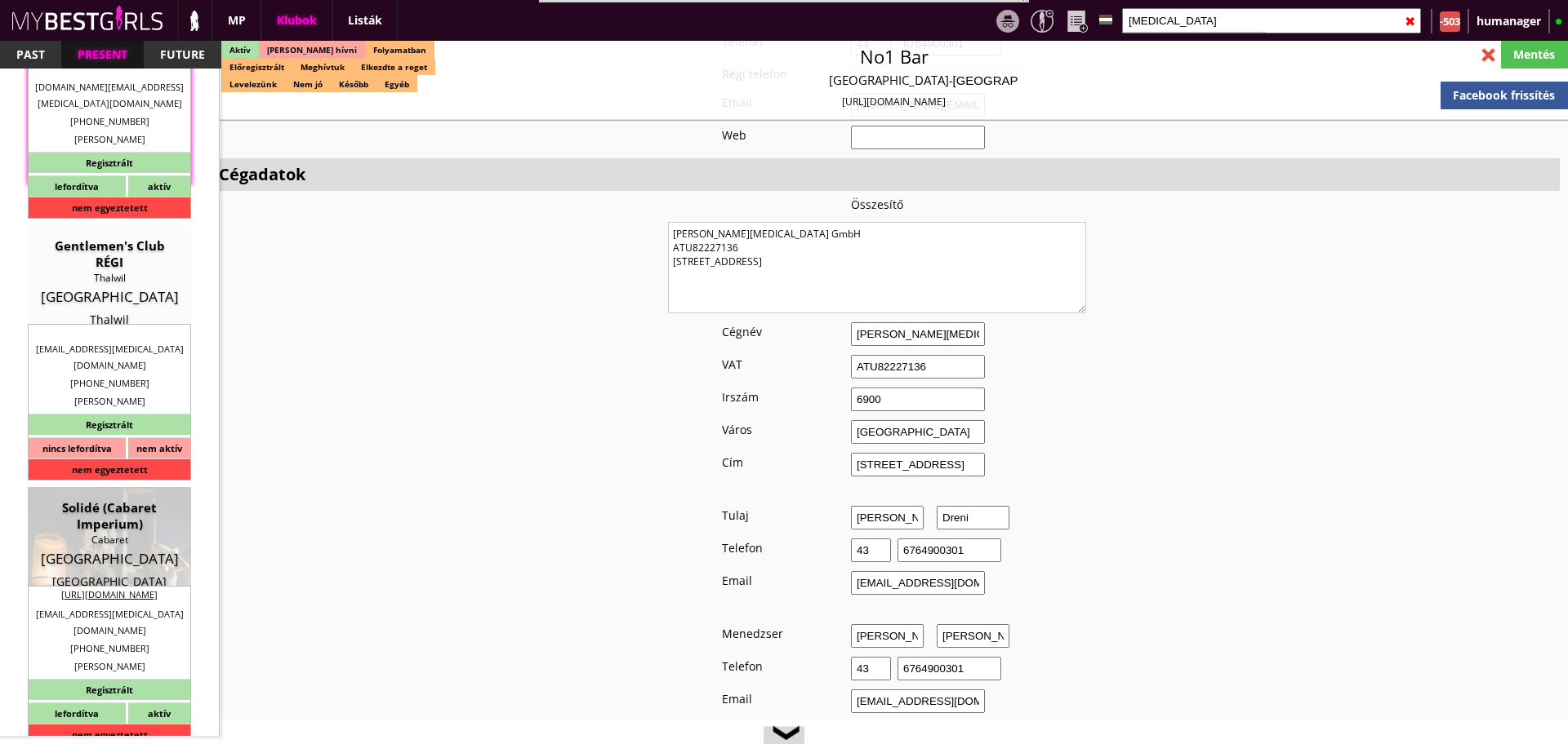
checkbox input "true"
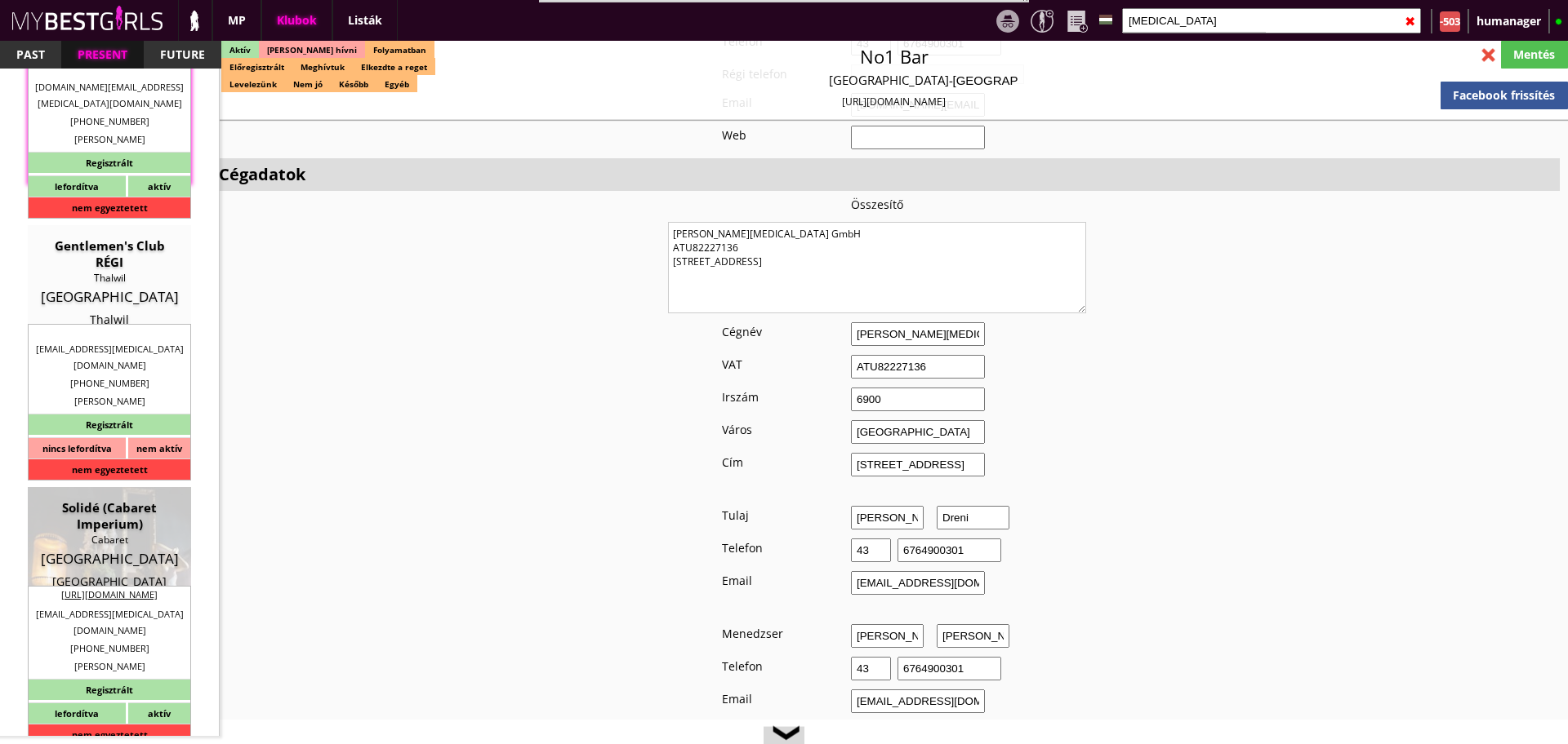
checkbox input "true"
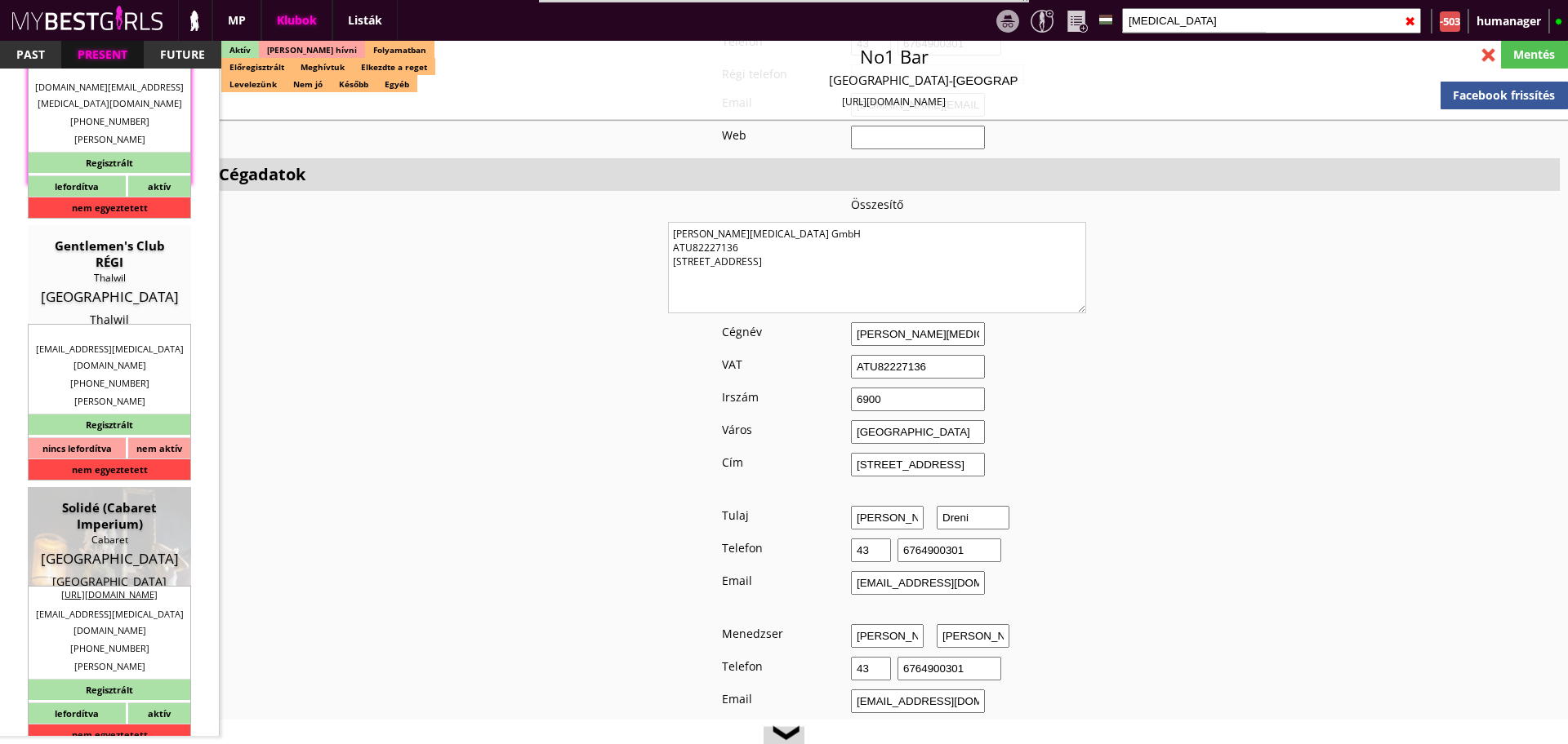
type input "6"
checkbox input "true"
type input "3"
type input "2"
type input "800"
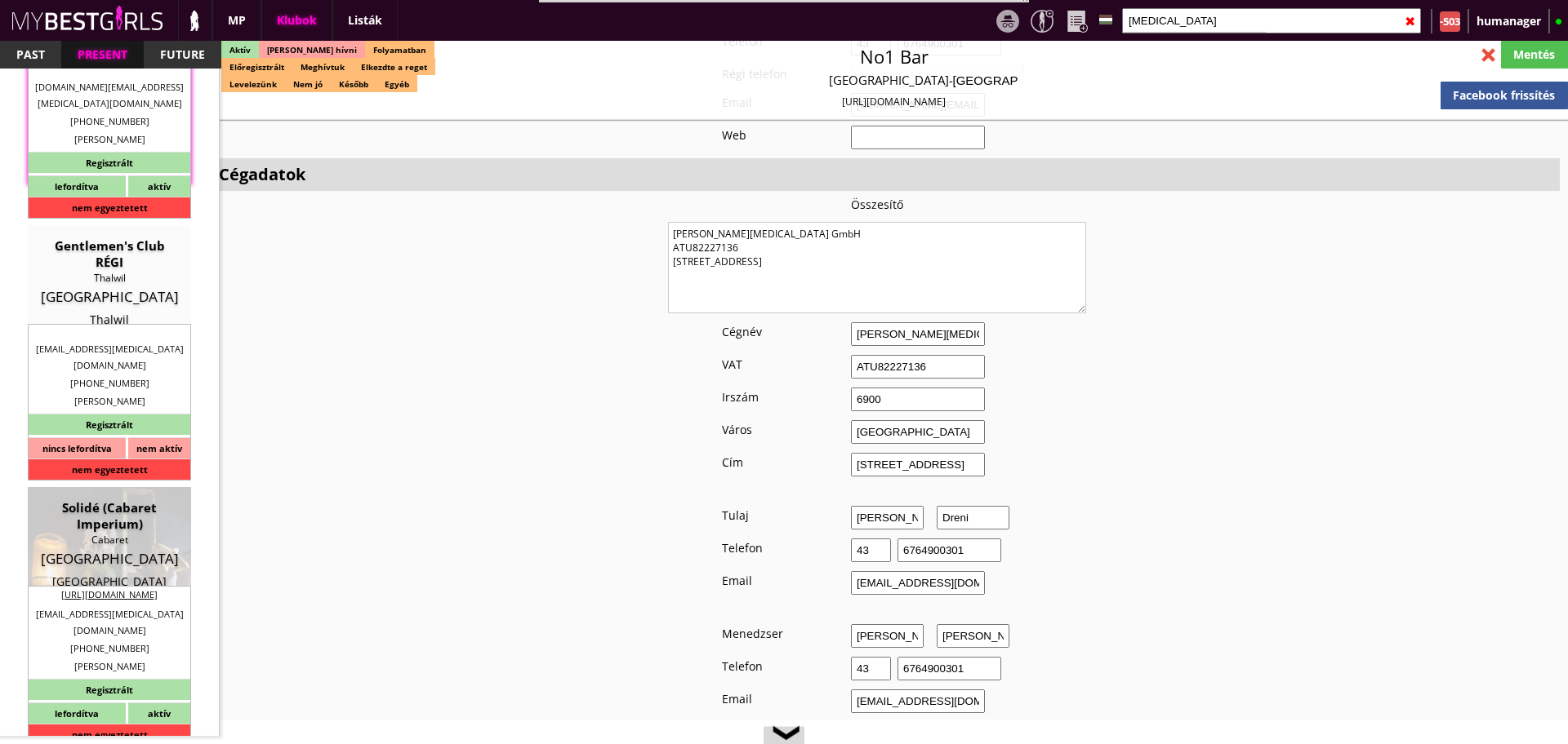
type input "100.00"
type input "120.00"
select select "last day"
checkbox input "true"
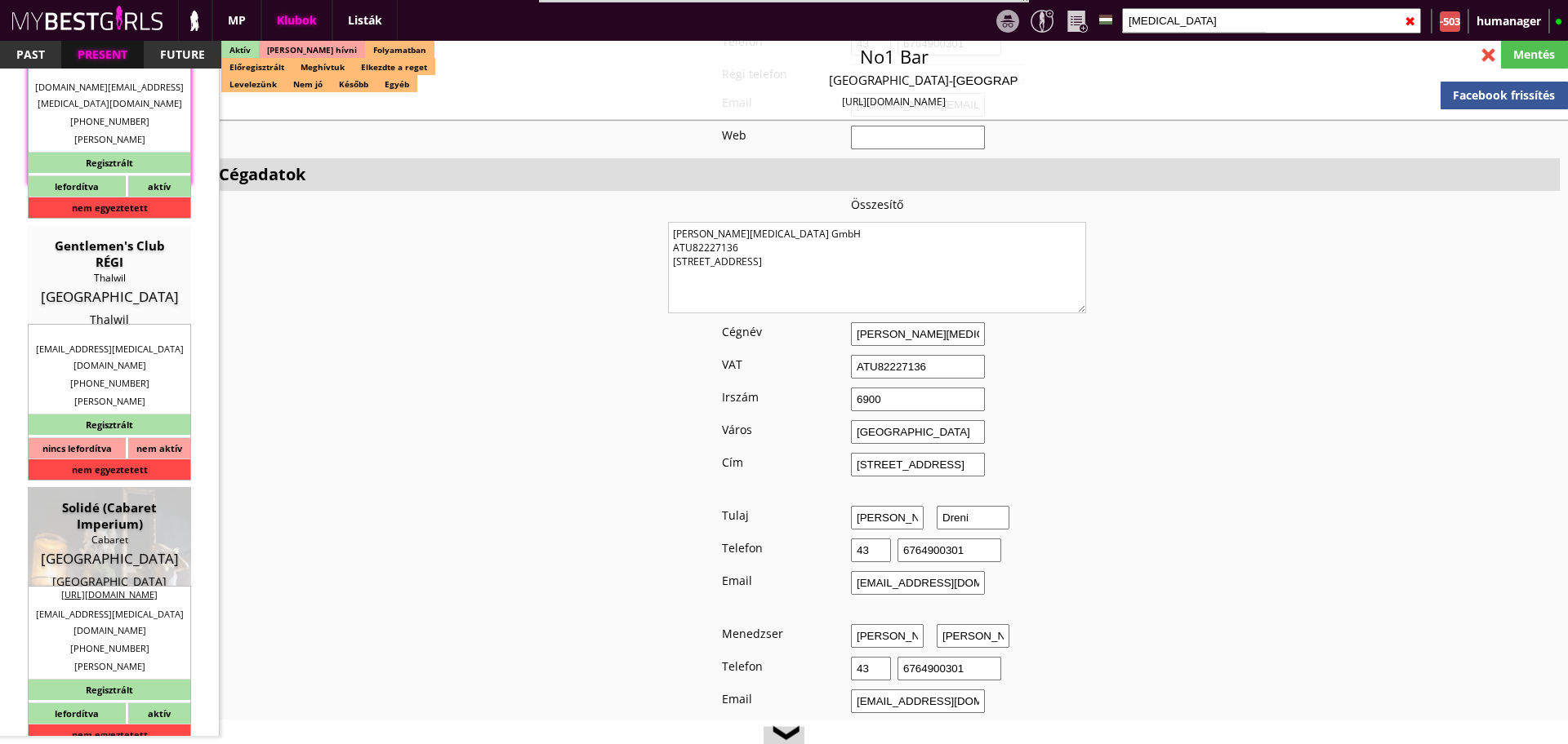
type input "100%"
checkbox input "false"
checkbox input "true"
type input "350"
type input "6800"
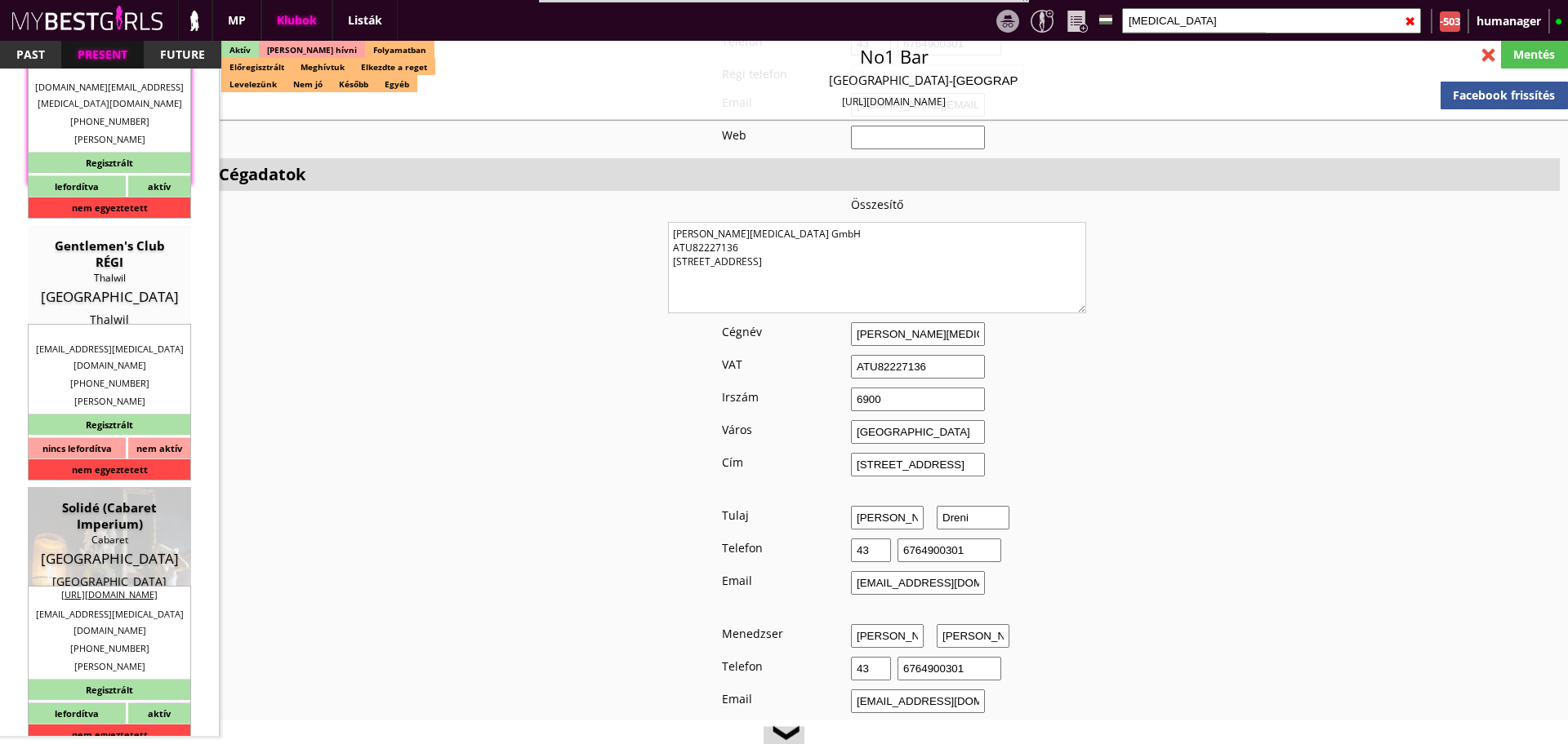
type input "33"
select select "[EMAIL_ADDRESS][MEDICAL_DATA][DOMAIN_NAME]"
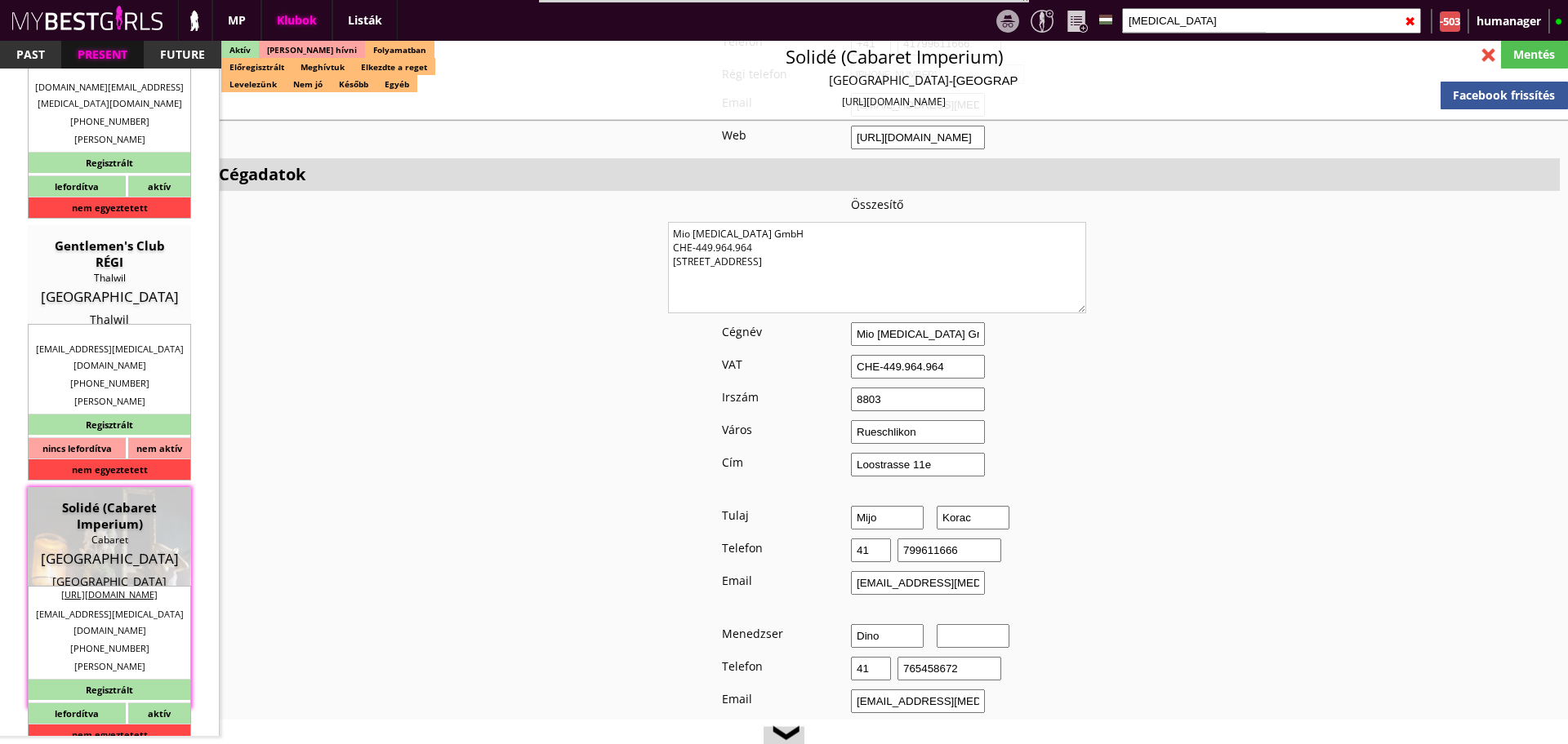
checkbox input "true"
type input "Drink hostess munka [GEOGRAPHIC_DATA] [PERSON_NAME]"
type input "Stage dance, private dance, italkonzumálás"
type textarea "Country: [GEOGRAPHIC_DATA] Travel: with driver or with plane Min stay: 3-4 week…"
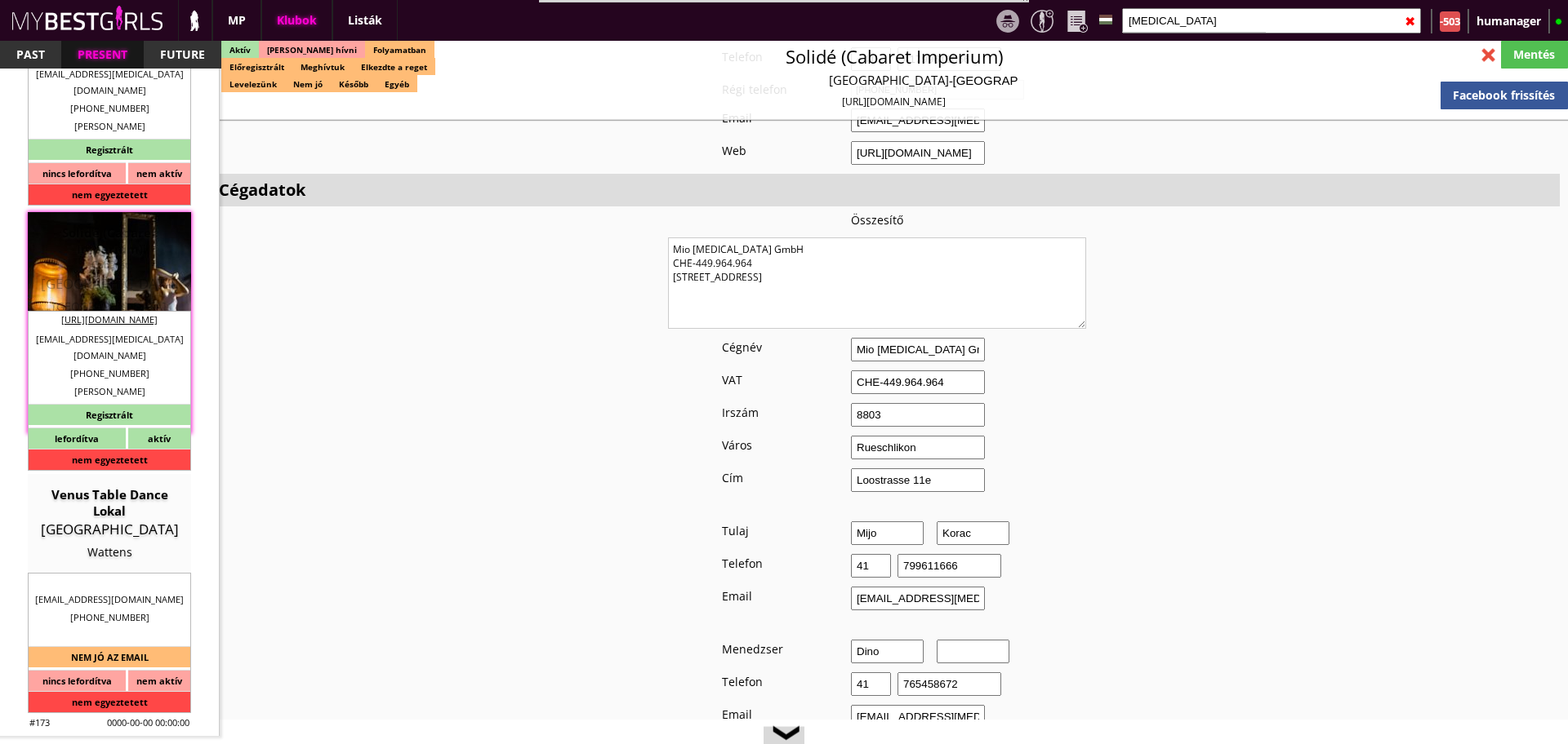
scroll to position [0, 0]
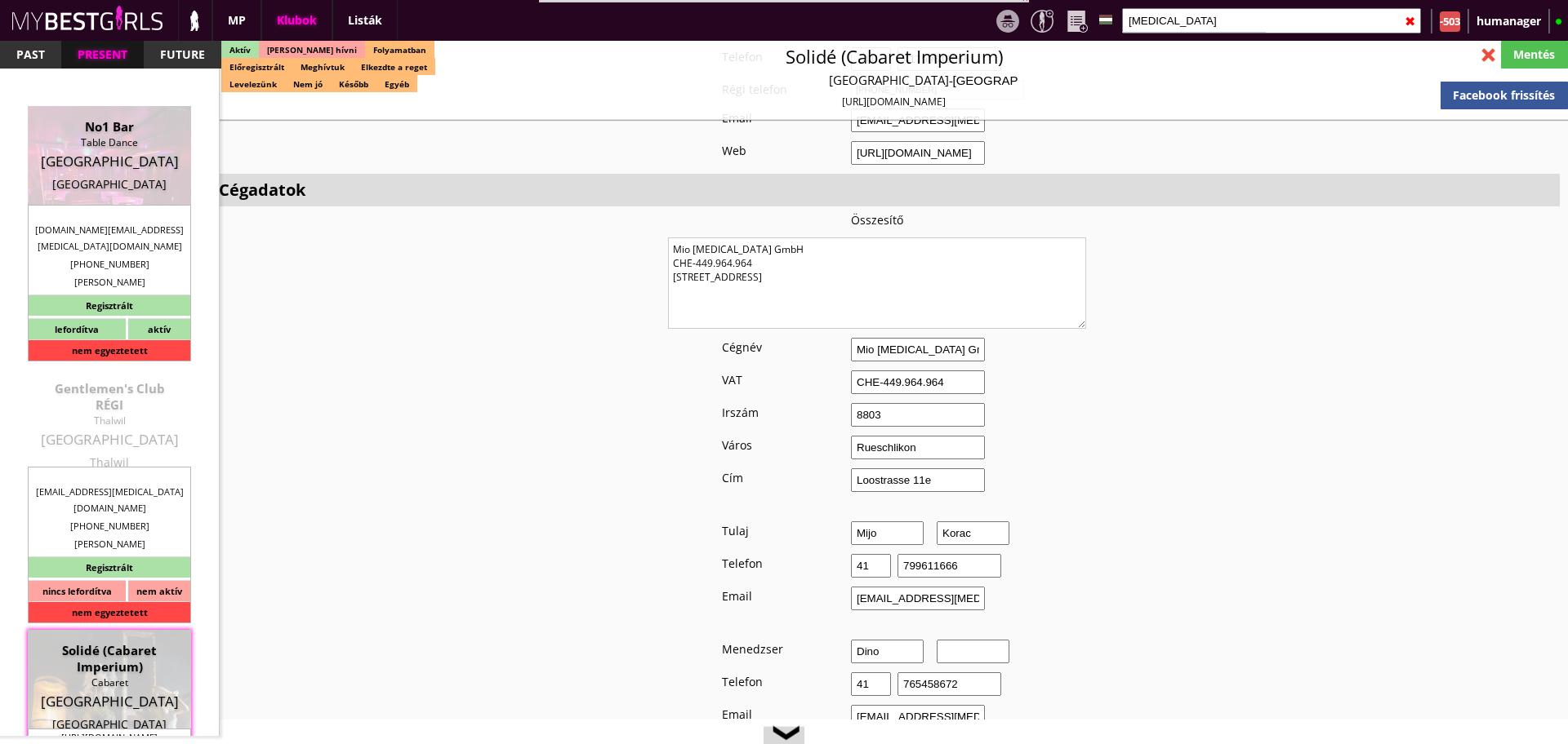
click at [126, 386] on div "Gentlemen's Club RÉGI" at bounding box center [109, 397] width 139 height 33
type input "Thalwil"
checkbox input "false"
type input "20.00"
type input "CHF"
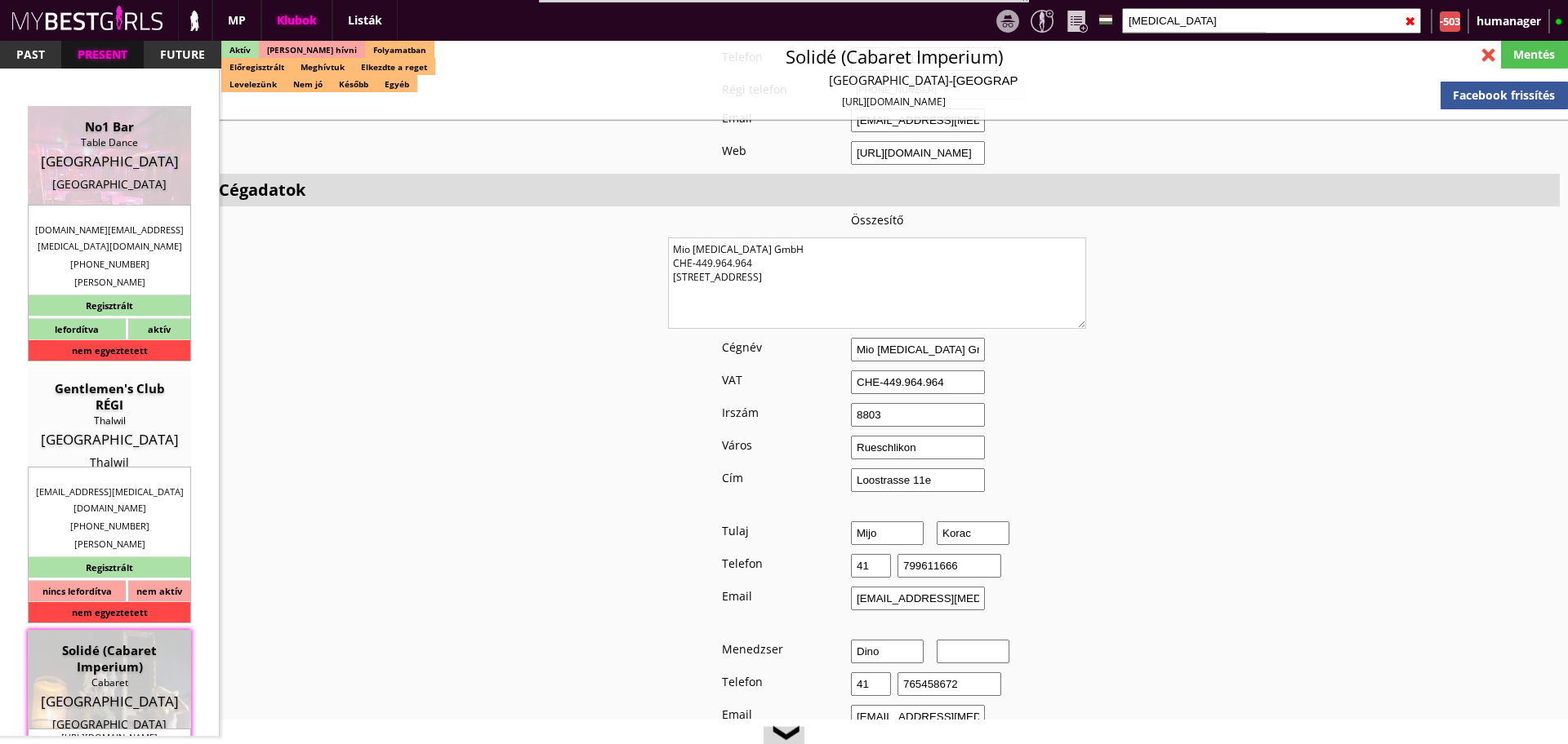
type input "Gentlemen's Club RÉGI"
type input "Thalwil"
type input "8800"
type input "[STREET_ADDRESS]"
type input "41"
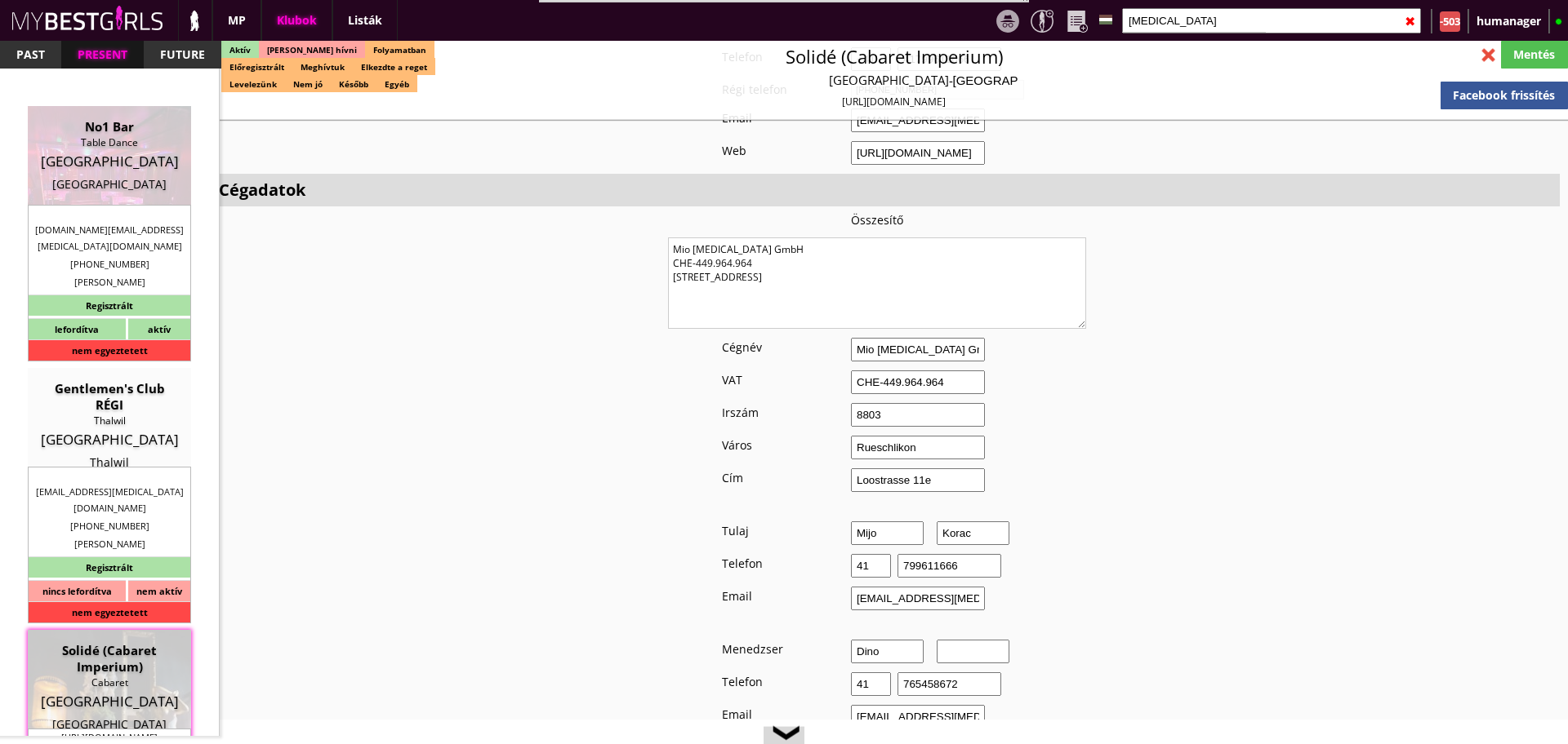
type input "799611666"
type input "[EMAIL_ADDRESS][MEDICAL_DATA][DOMAIN_NAME]"
type textarea "Mio [MEDICAL_DATA] GmbH CHE-449.964.964 8803 [STREET_ADDRESS]"
type input "Mio [MEDICAL_DATA] GmbH"
type input "CHE-449.964.964"
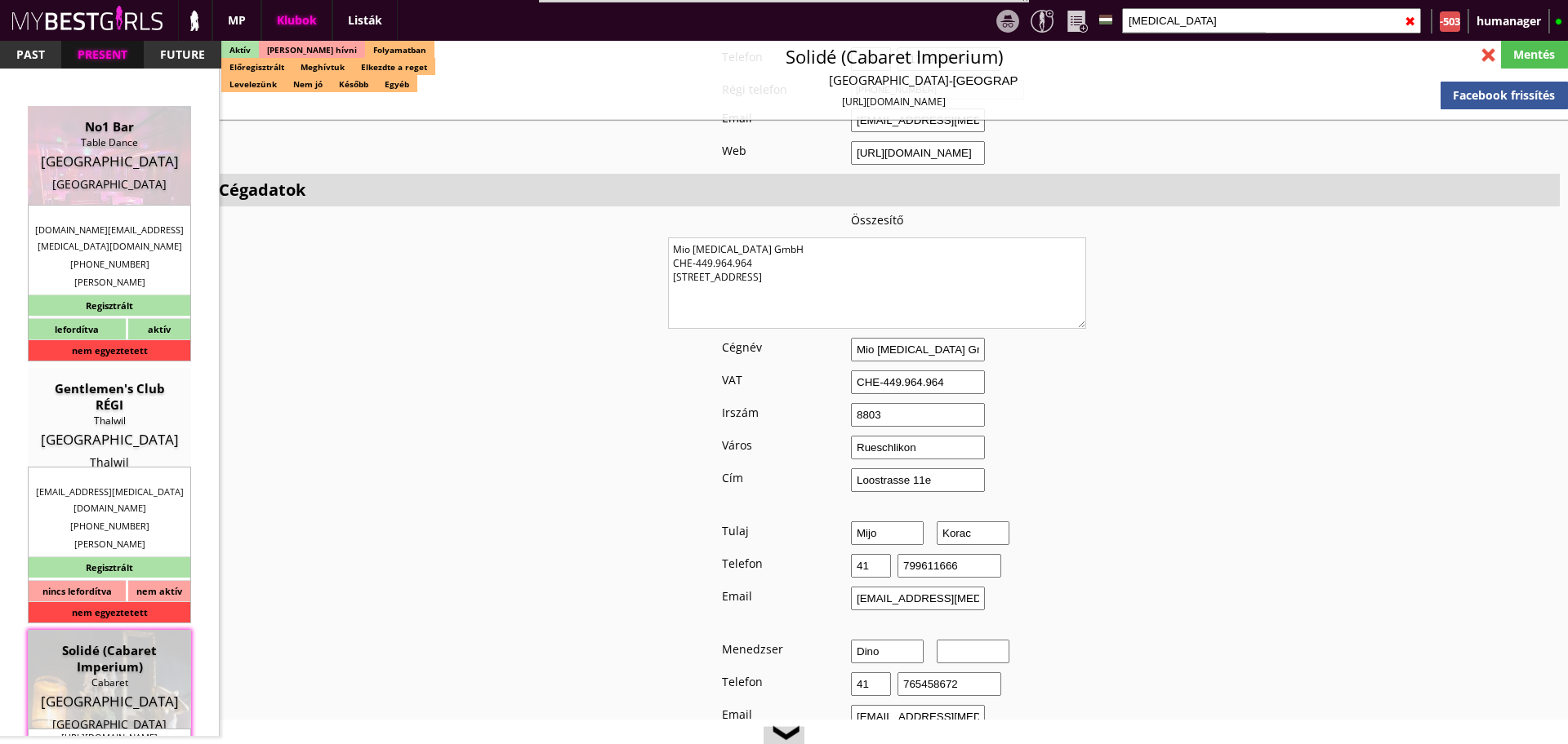
type input "8803"
type input "Rüschlikon"
type input "Loostrasse 11e"
type input "Mijo"
type input "Korac"
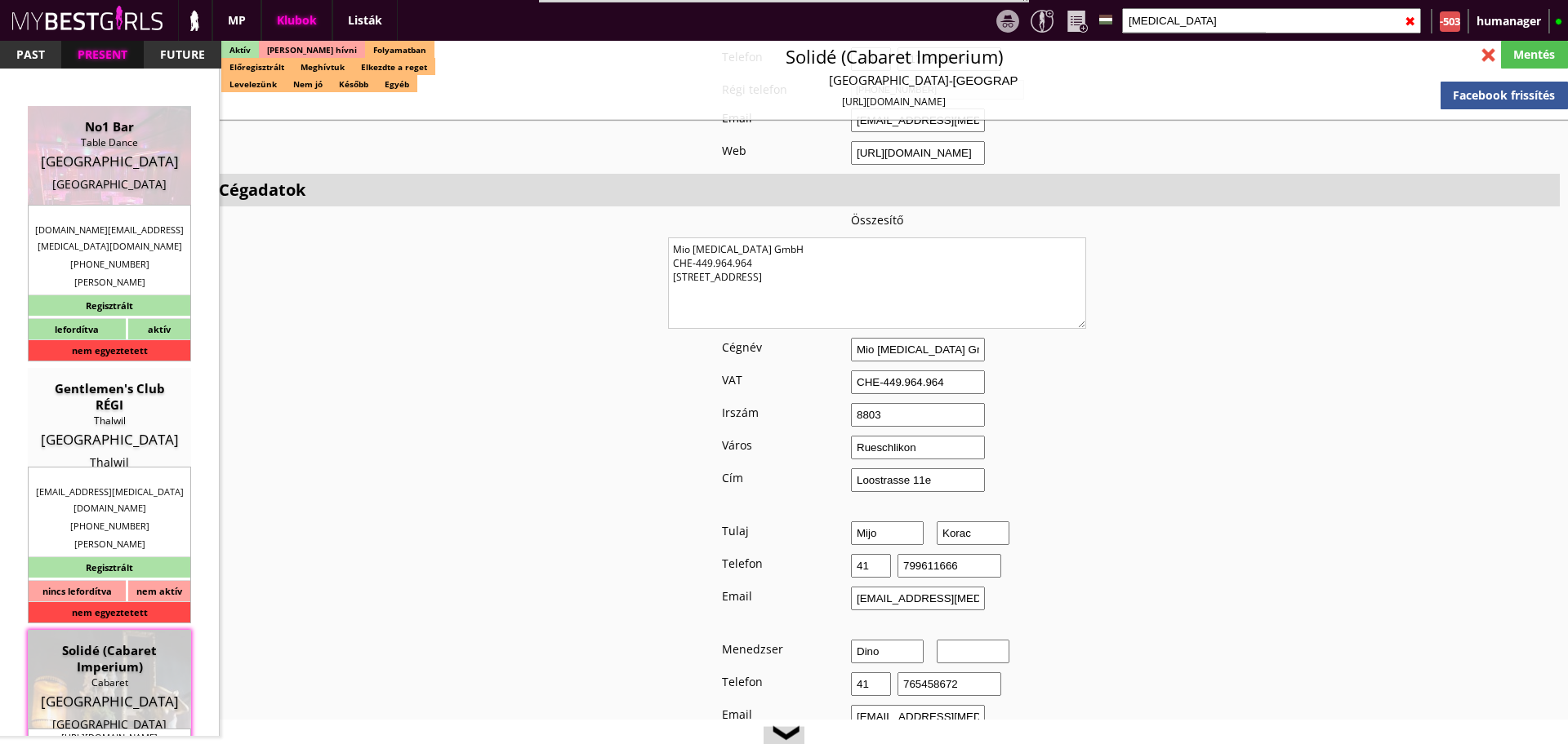
type input "41"
type input "799611666"
type input "[EMAIL_ADDRESS][MEDICAL_DATA][DOMAIN_NAME]"
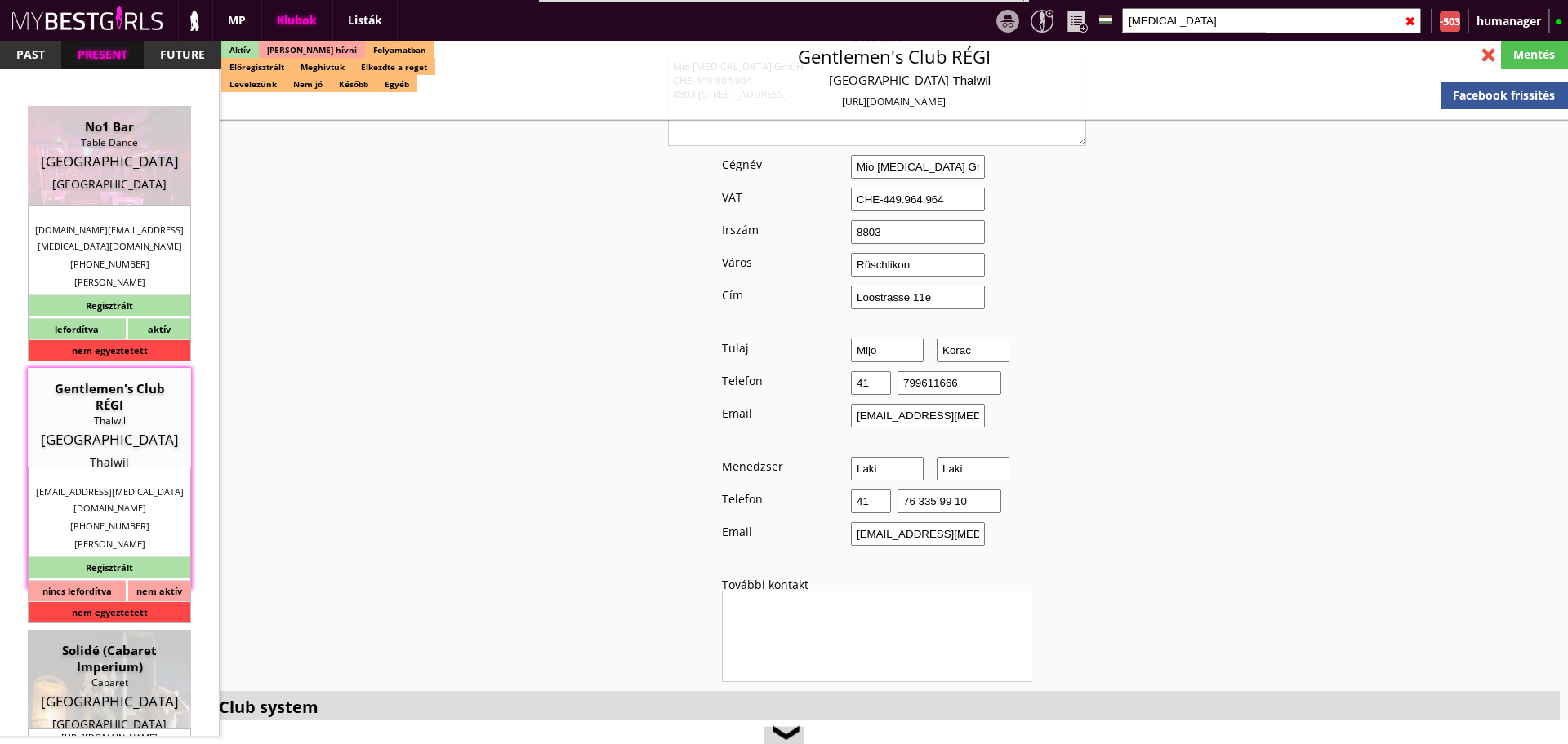
scroll to position [1054, 0]
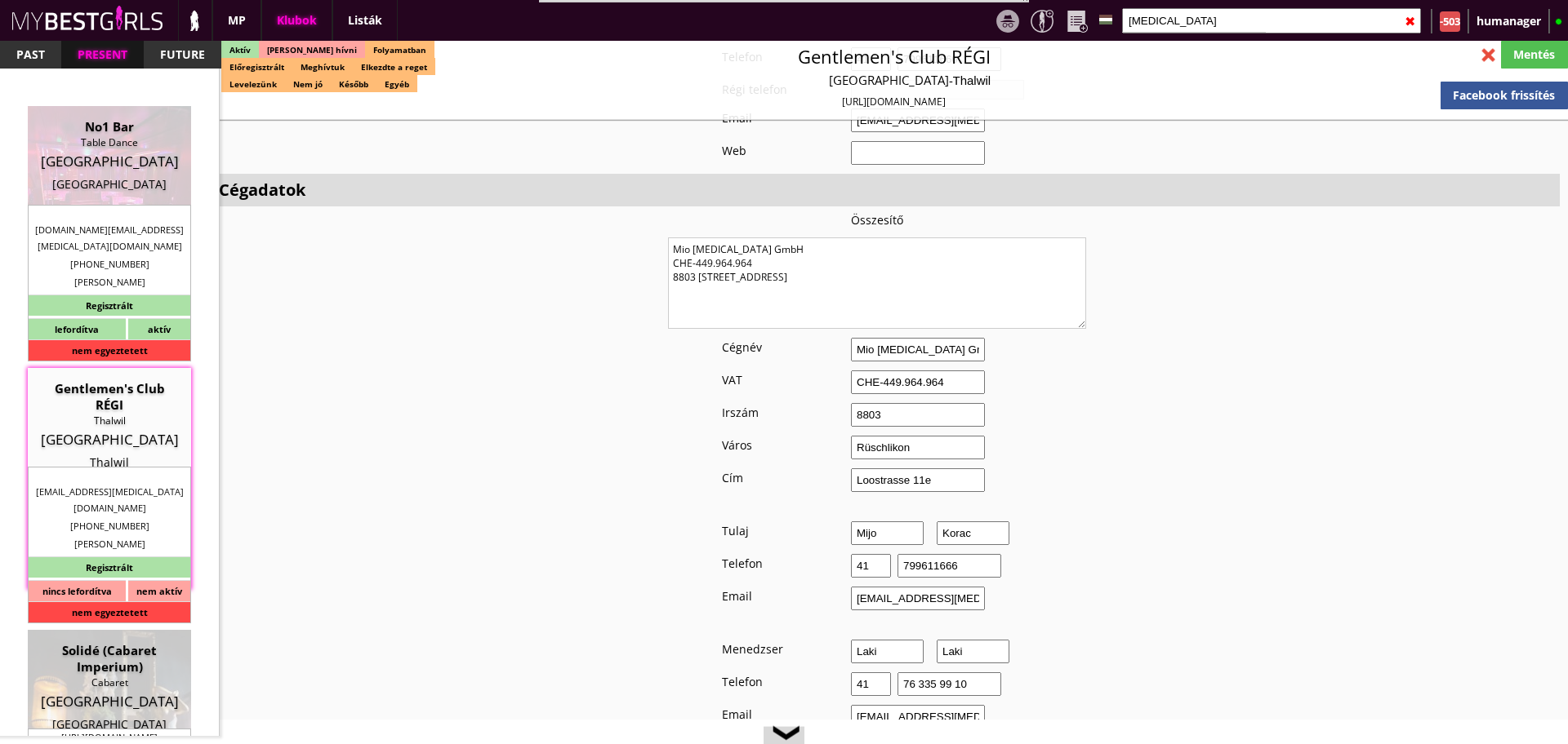
click at [1195, 21] on input "[MEDICAL_DATA]" at bounding box center [1271, 21] width 299 height 26
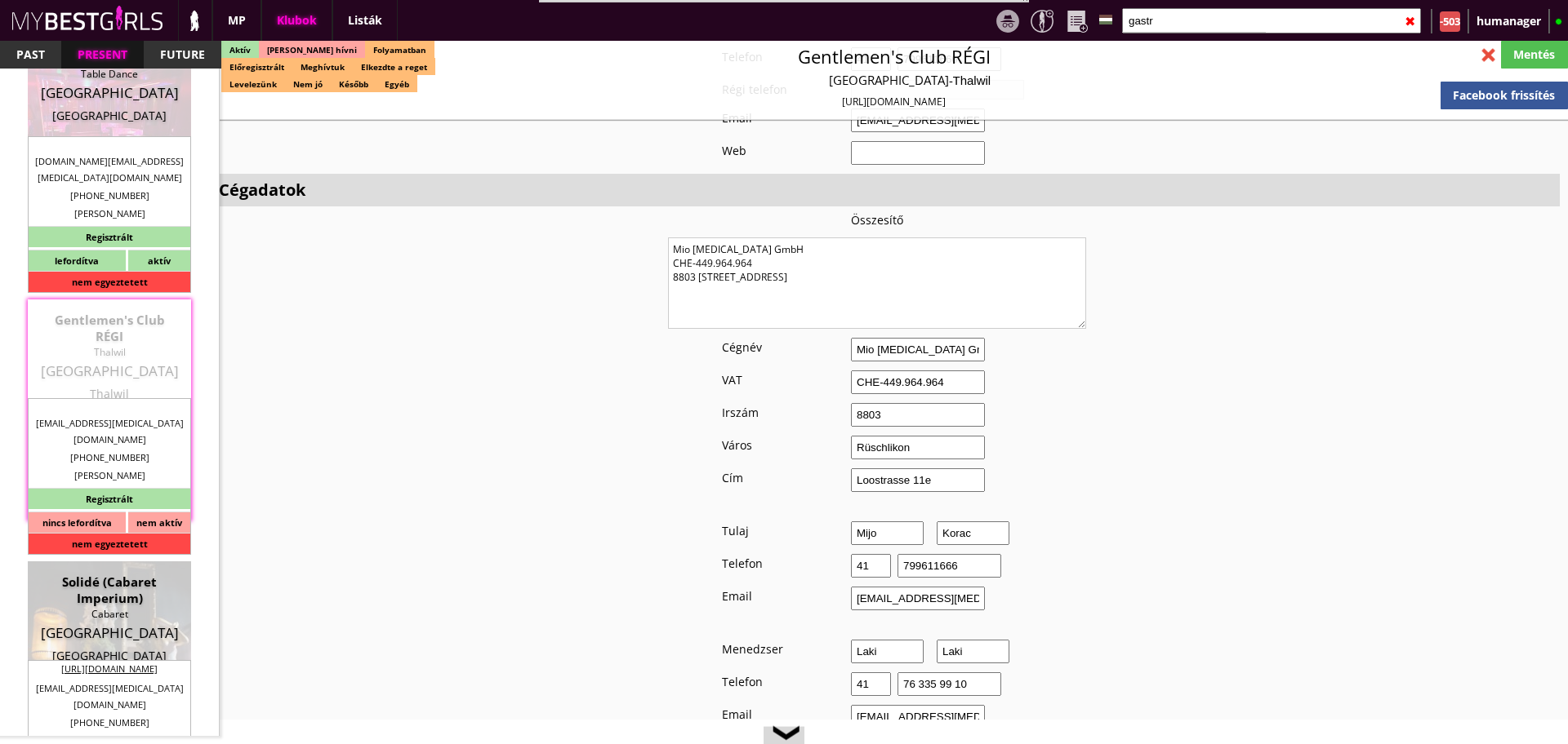
scroll to position [70, 0]
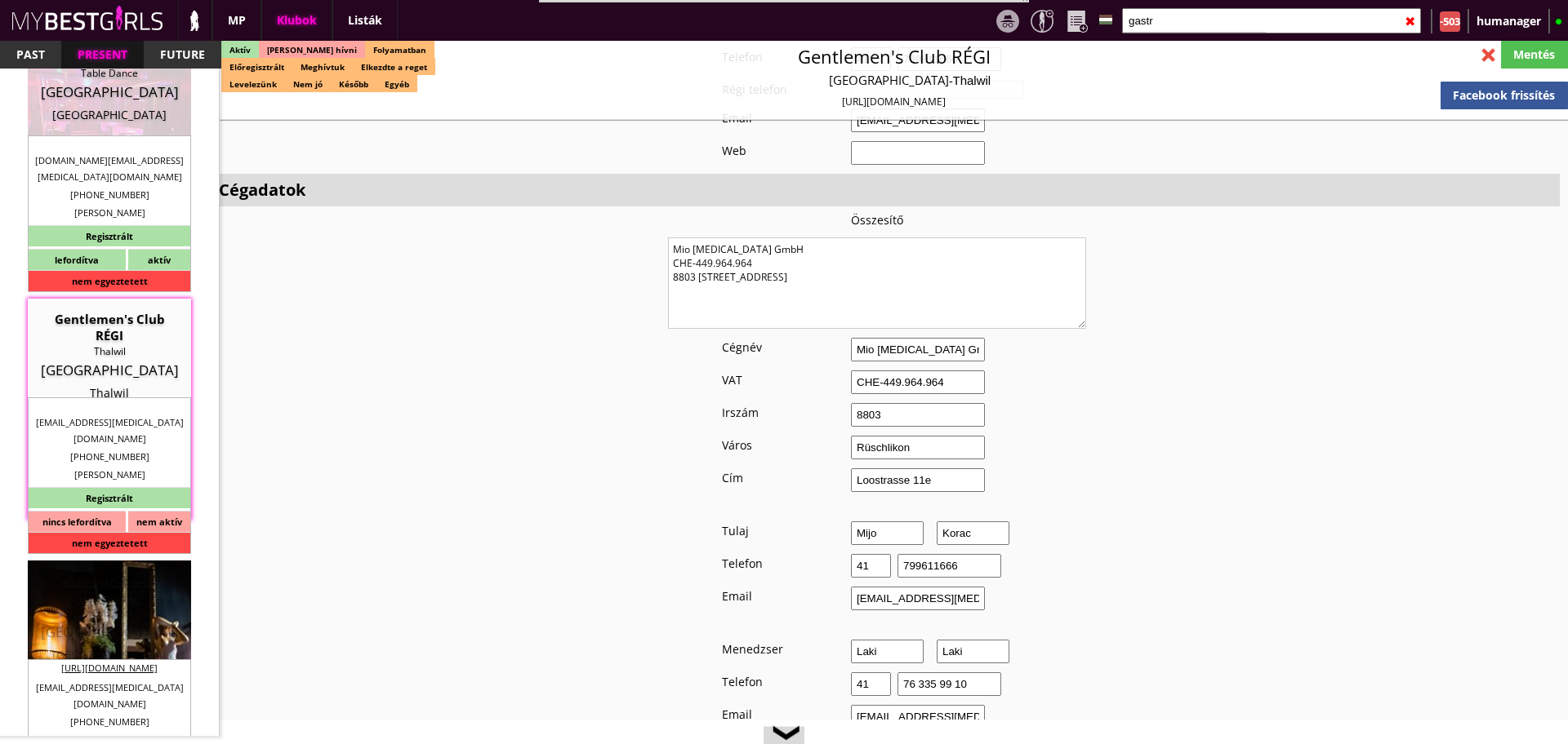
click at [133, 590] on div "Solidé (Cabaret Imperium)" at bounding box center [109, 590] width 139 height 33
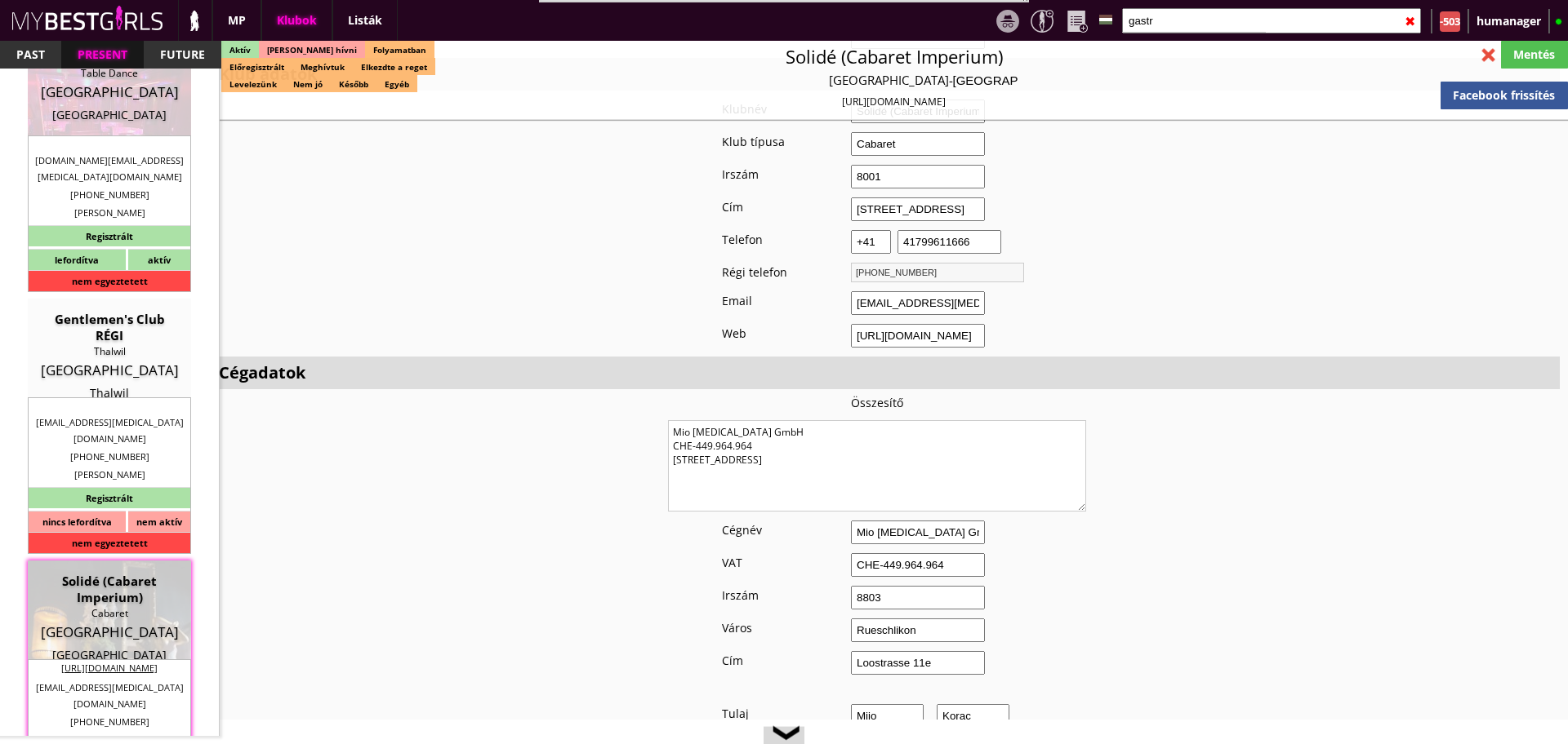
scroll to position [1237, 0]
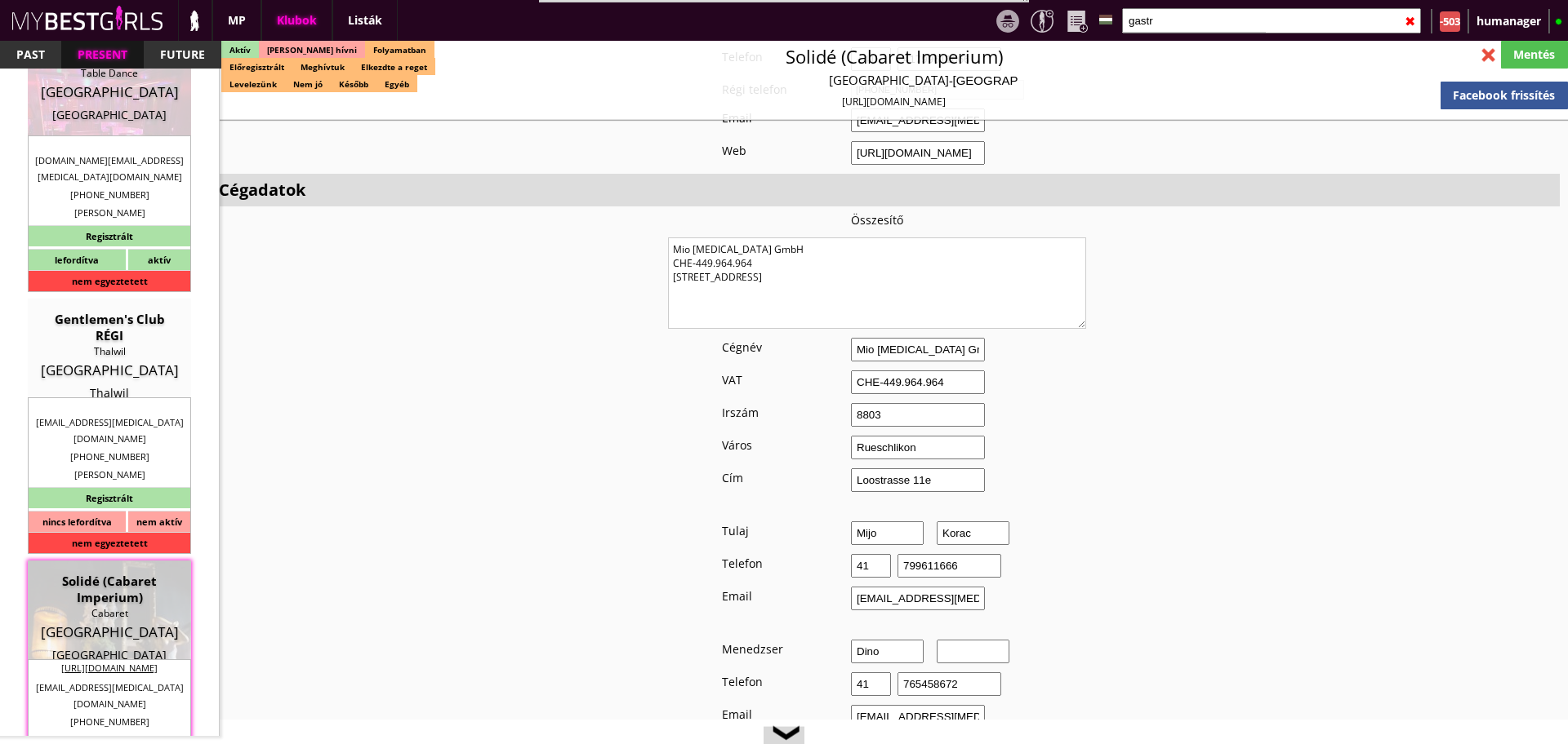
click at [1409, 18] on div "✖" at bounding box center [1410, 21] width 11 height 40
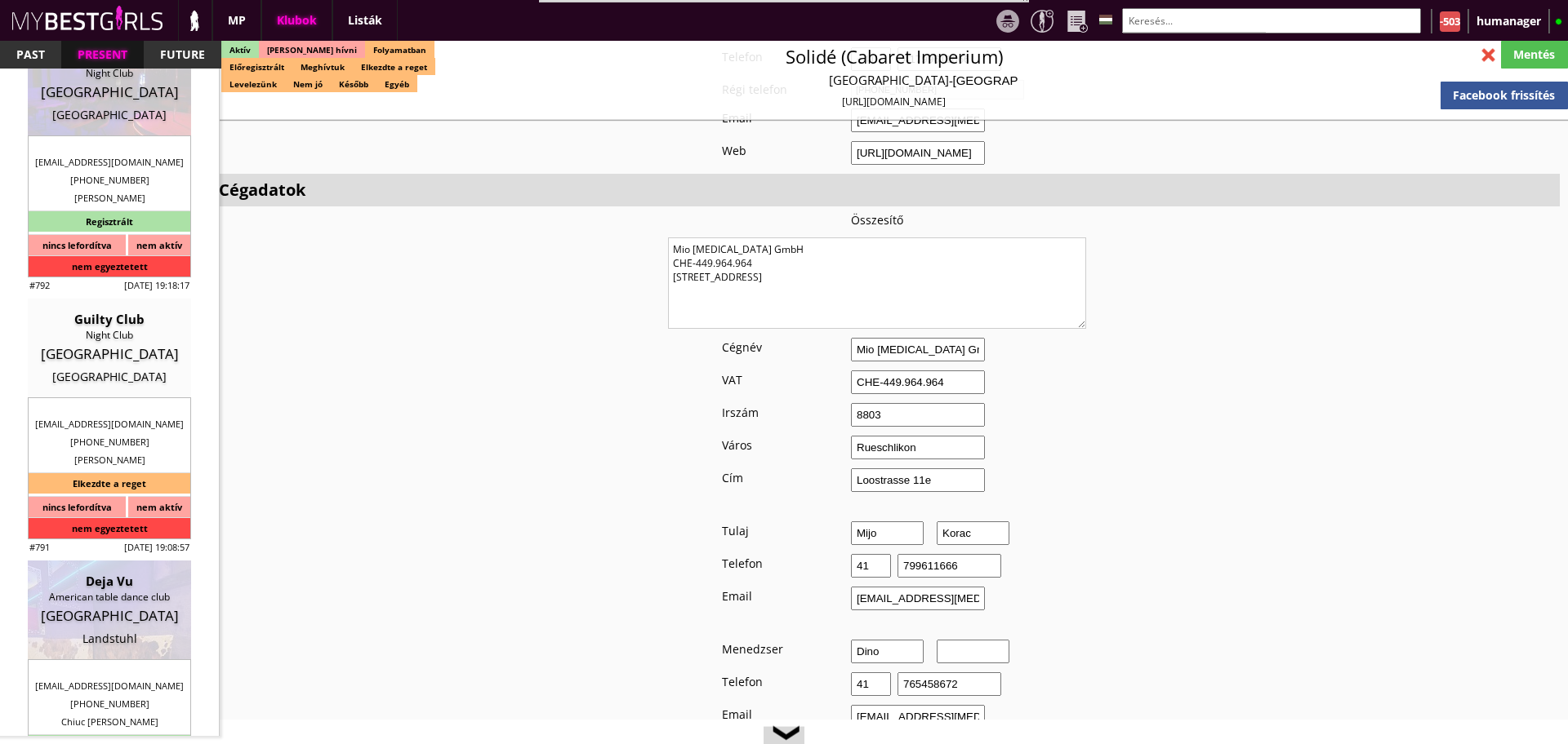
scroll to position [5308, 0]
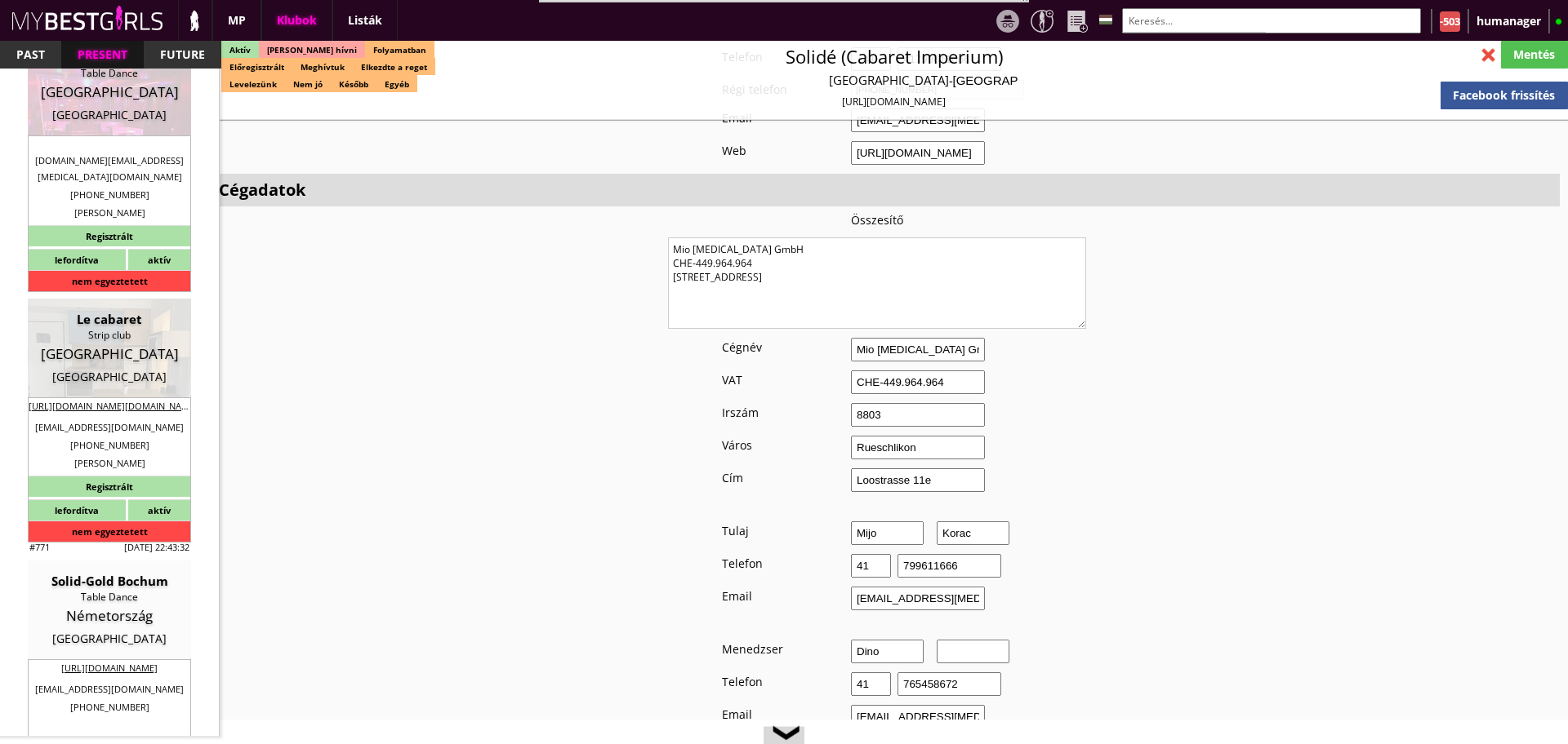
click at [1487, 62] on div at bounding box center [1488, 54] width 28 height 28
